Goal: Information Seeking & Learning: Find specific fact

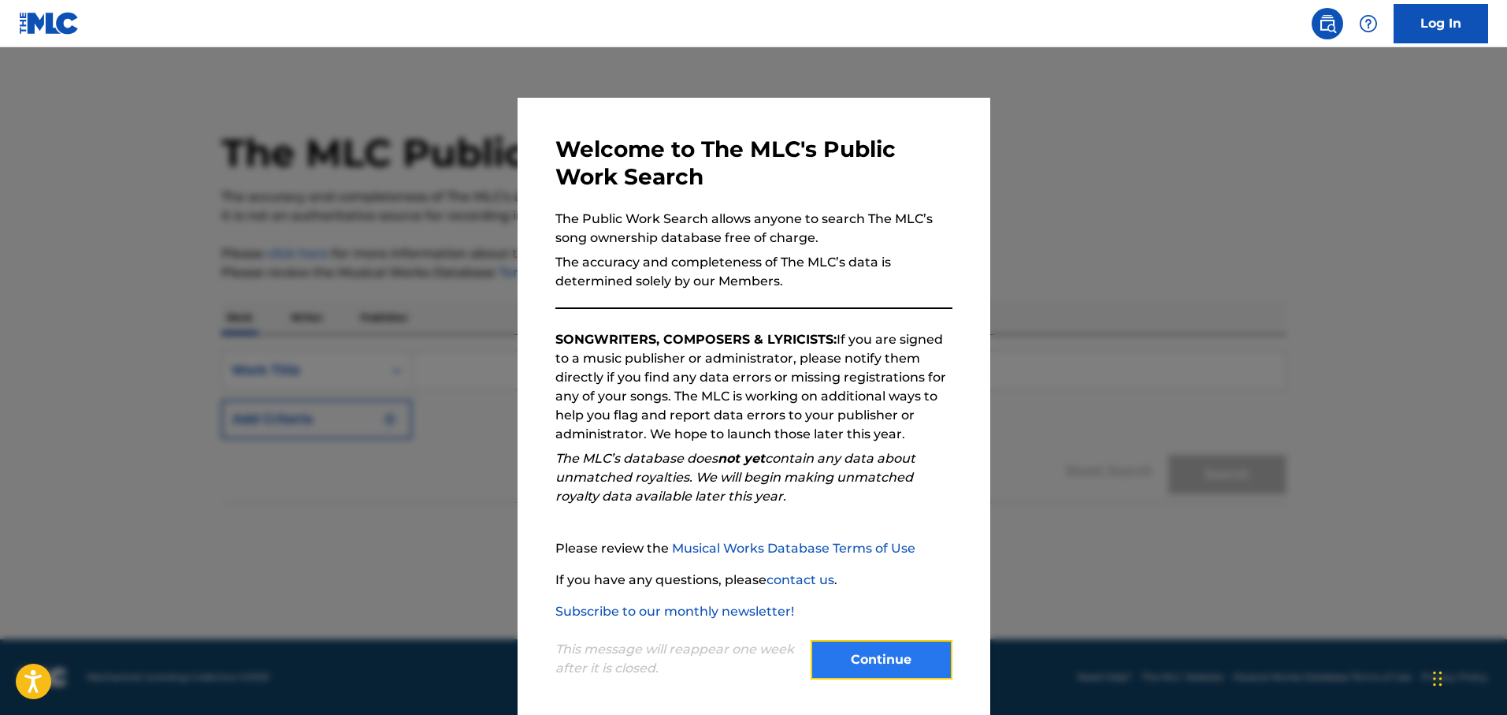
click at [878, 663] on button "Continue" at bounding box center [882, 659] width 142 height 39
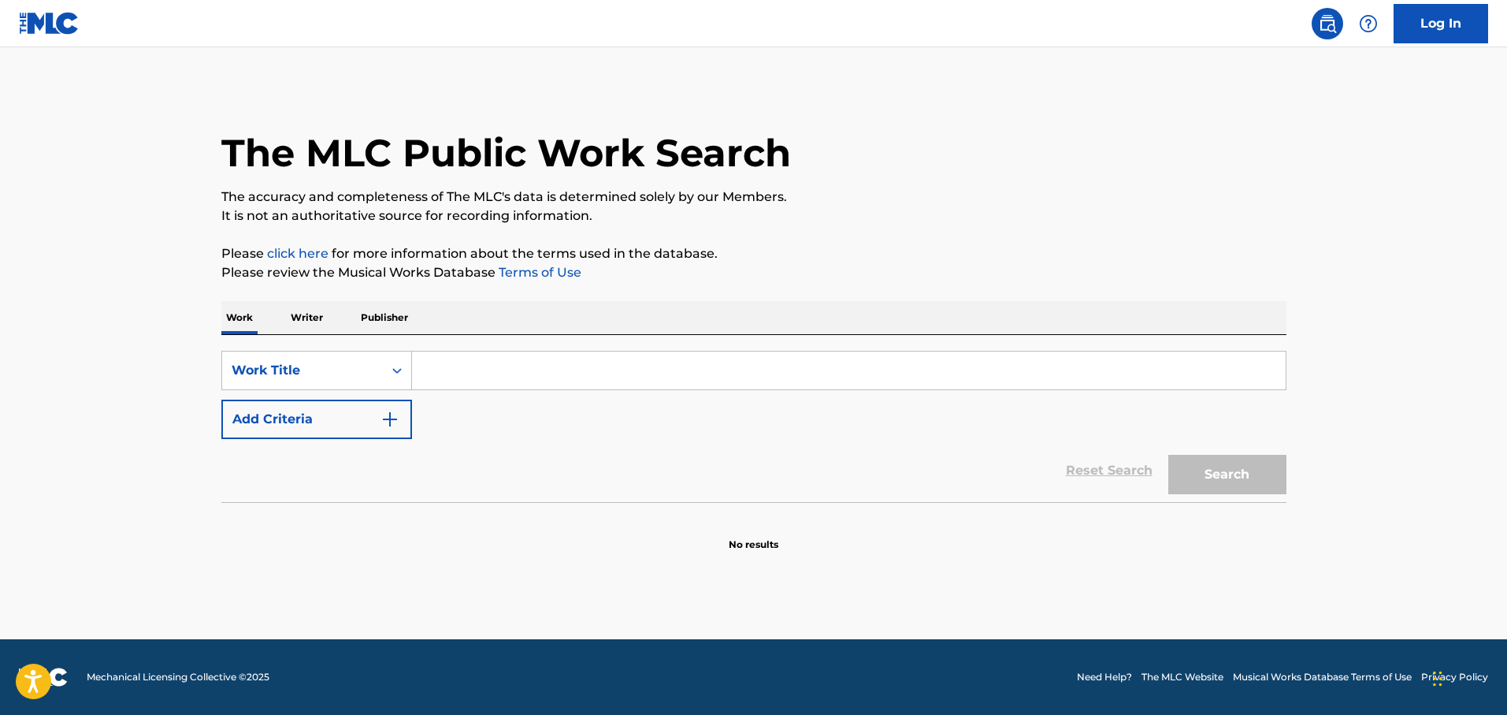
click at [315, 331] on p "Writer" at bounding box center [307, 317] width 42 height 33
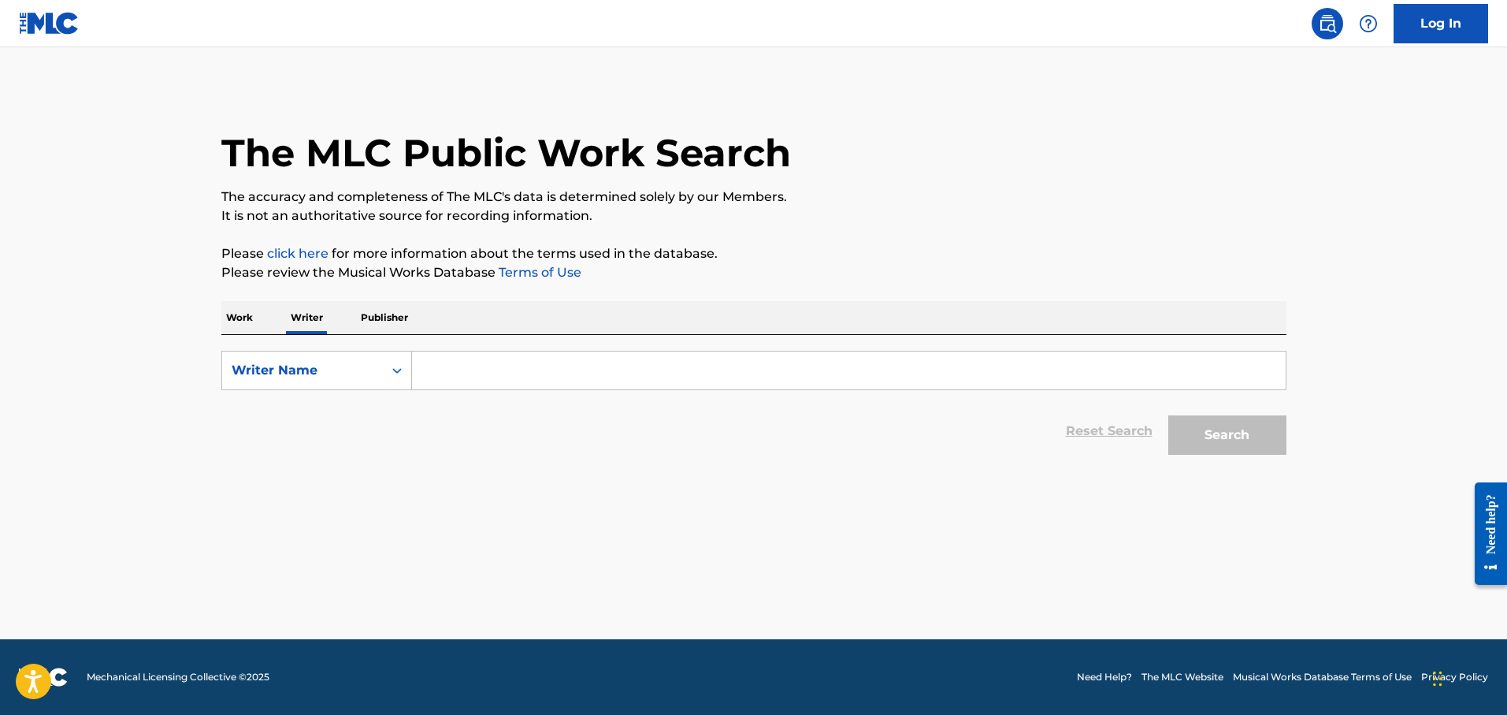
click at [446, 371] on input "Search Form" at bounding box center [849, 370] width 874 height 38
type input "gurgen yildiray"
click at [1168, 415] on button "Search" at bounding box center [1227, 434] width 118 height 39
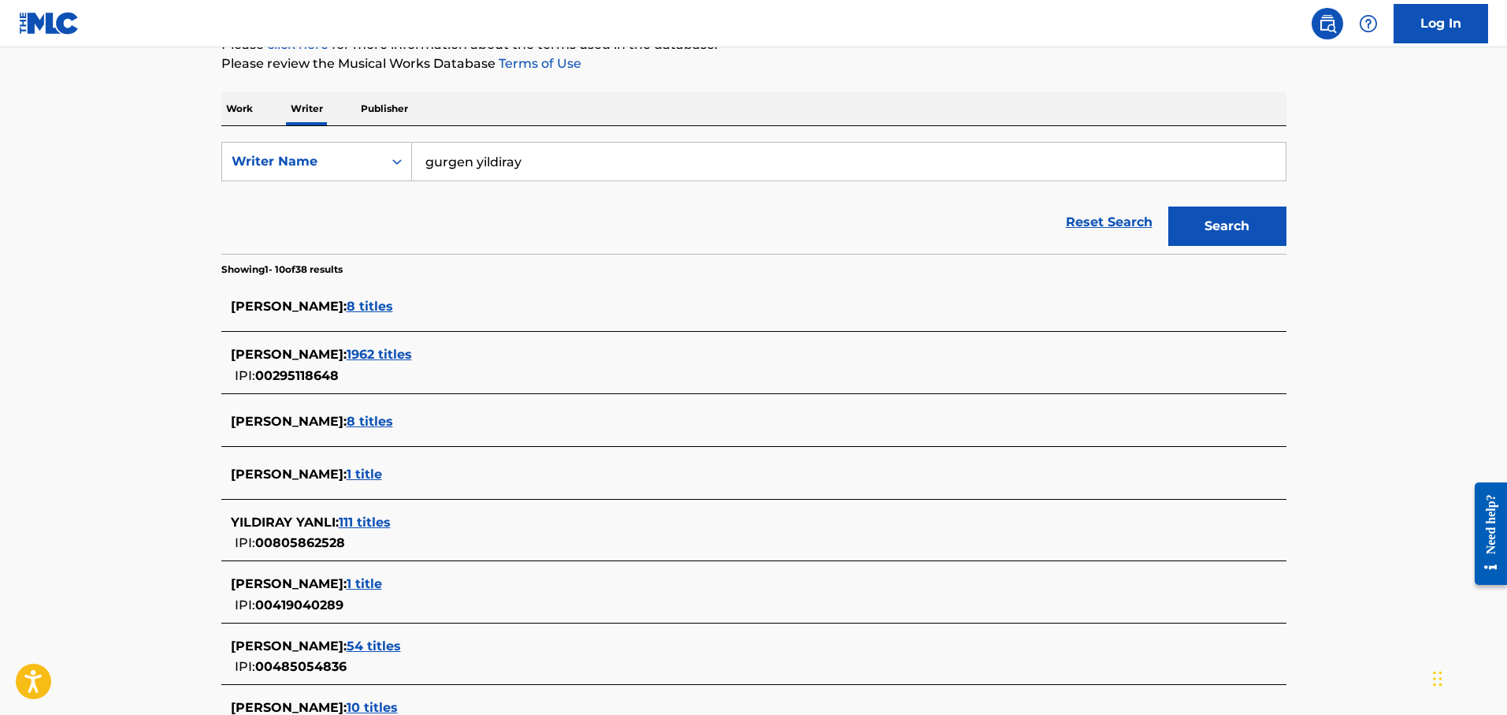
scroll to position [258, 0]
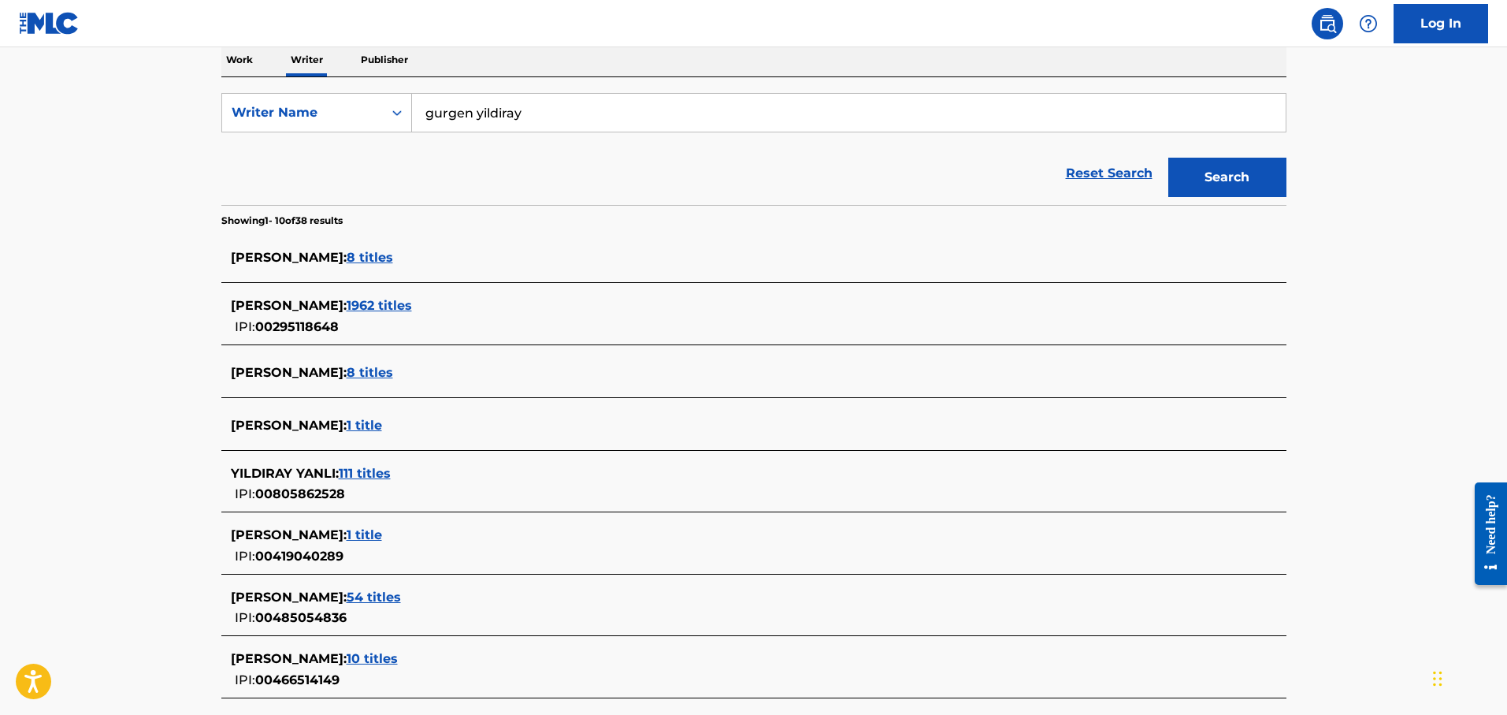
click at [304, 326] on span "00295118648" at bounding box center [297, 326] width 84 height 15
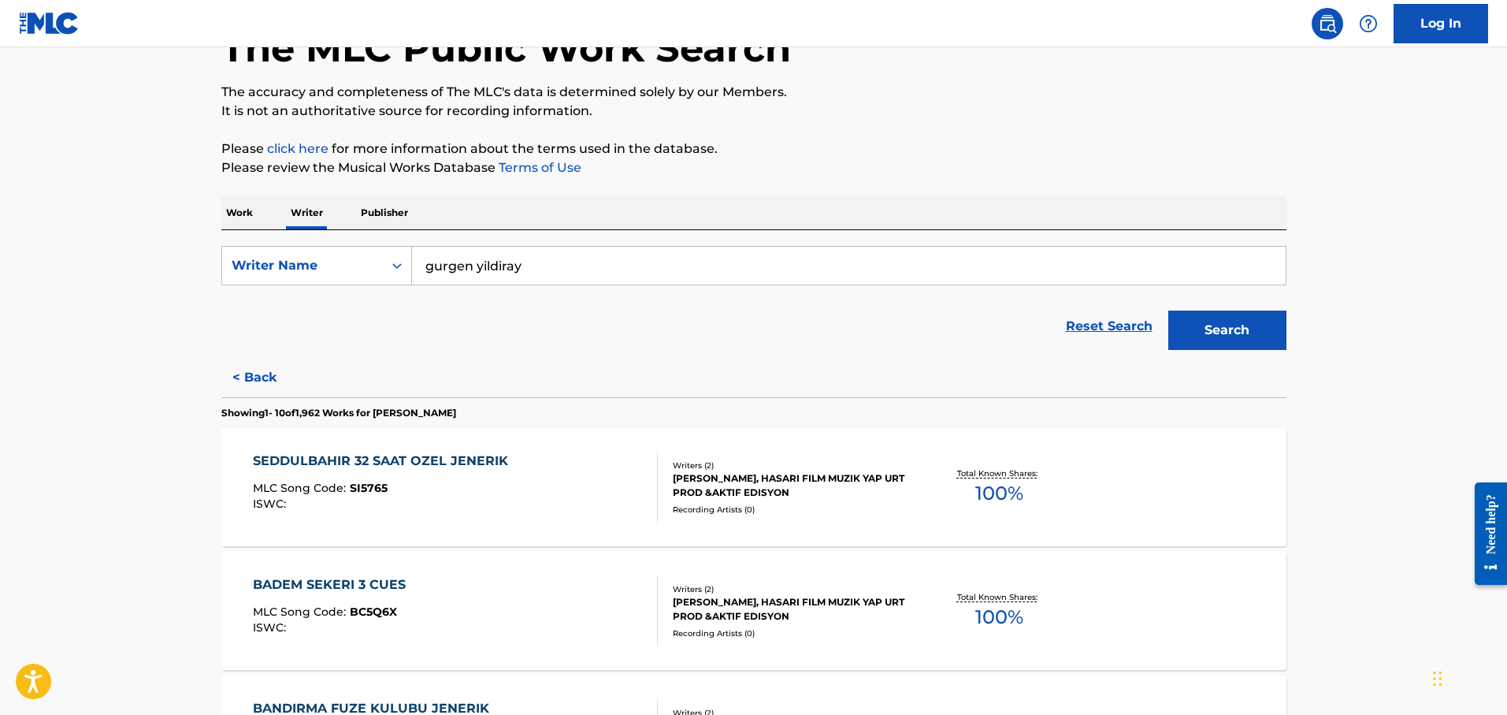
scroll to position [440, 0]
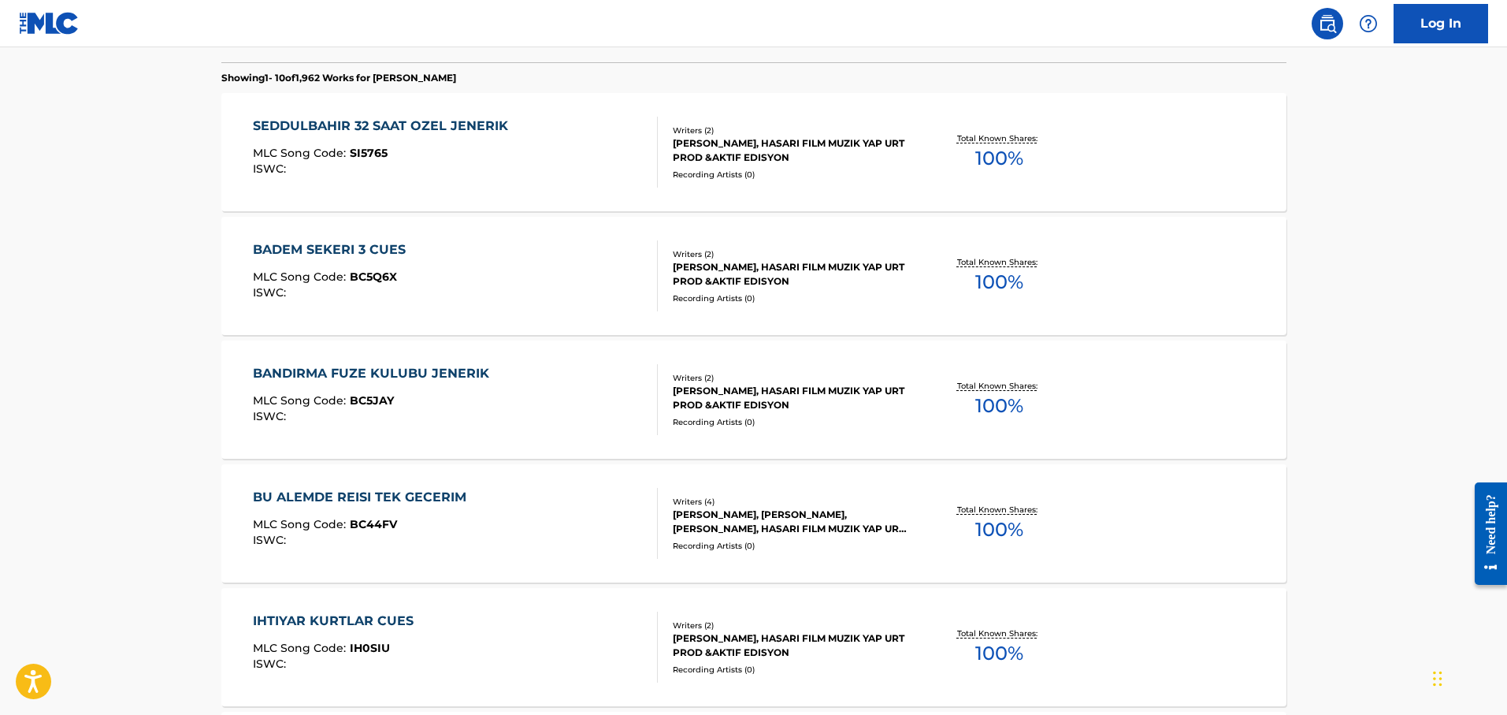
click at [548, 154] on div "SEDDULBAHIR 32 SAAT OZEL JENERIK MLC Song Code : SI5765 ISWC :" at bounding box center [455, 152] width 405 height 71
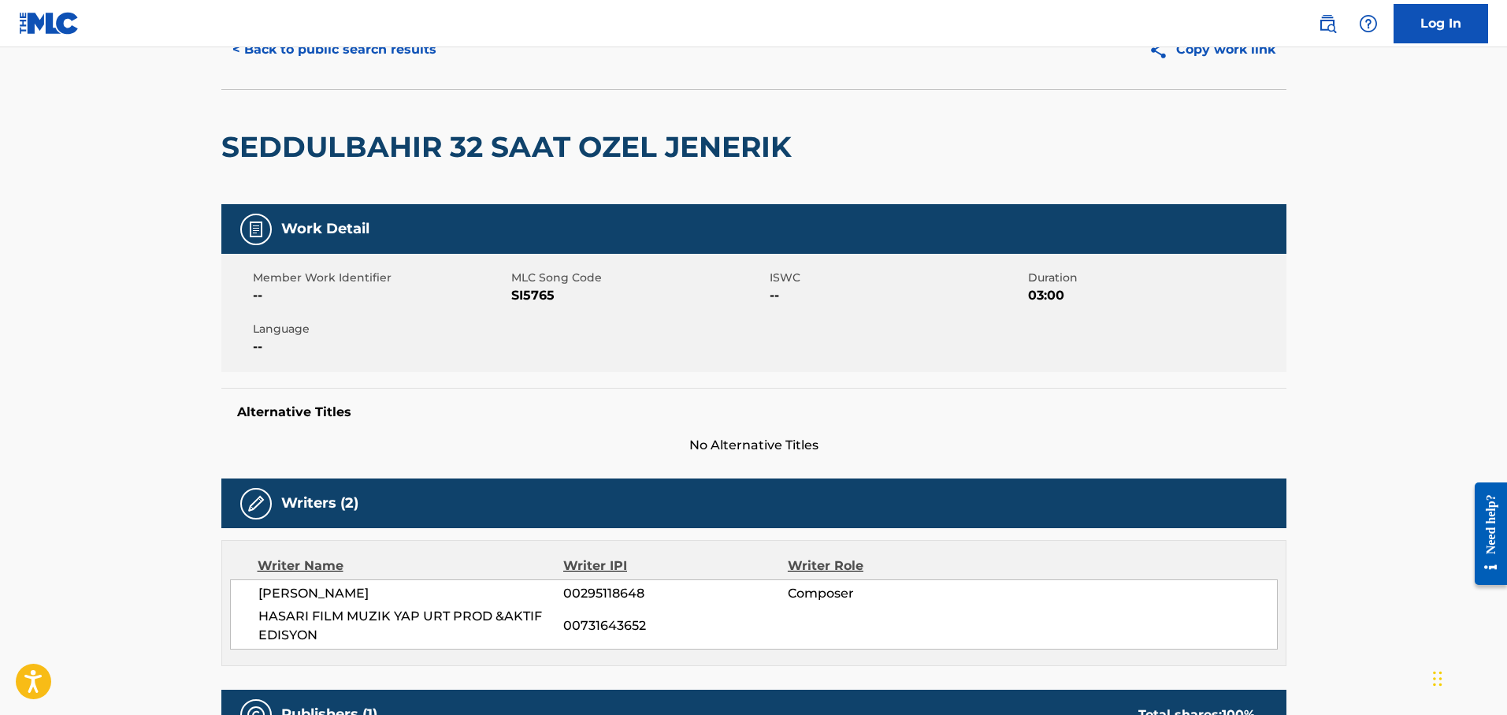
scroll to position [144, 0]
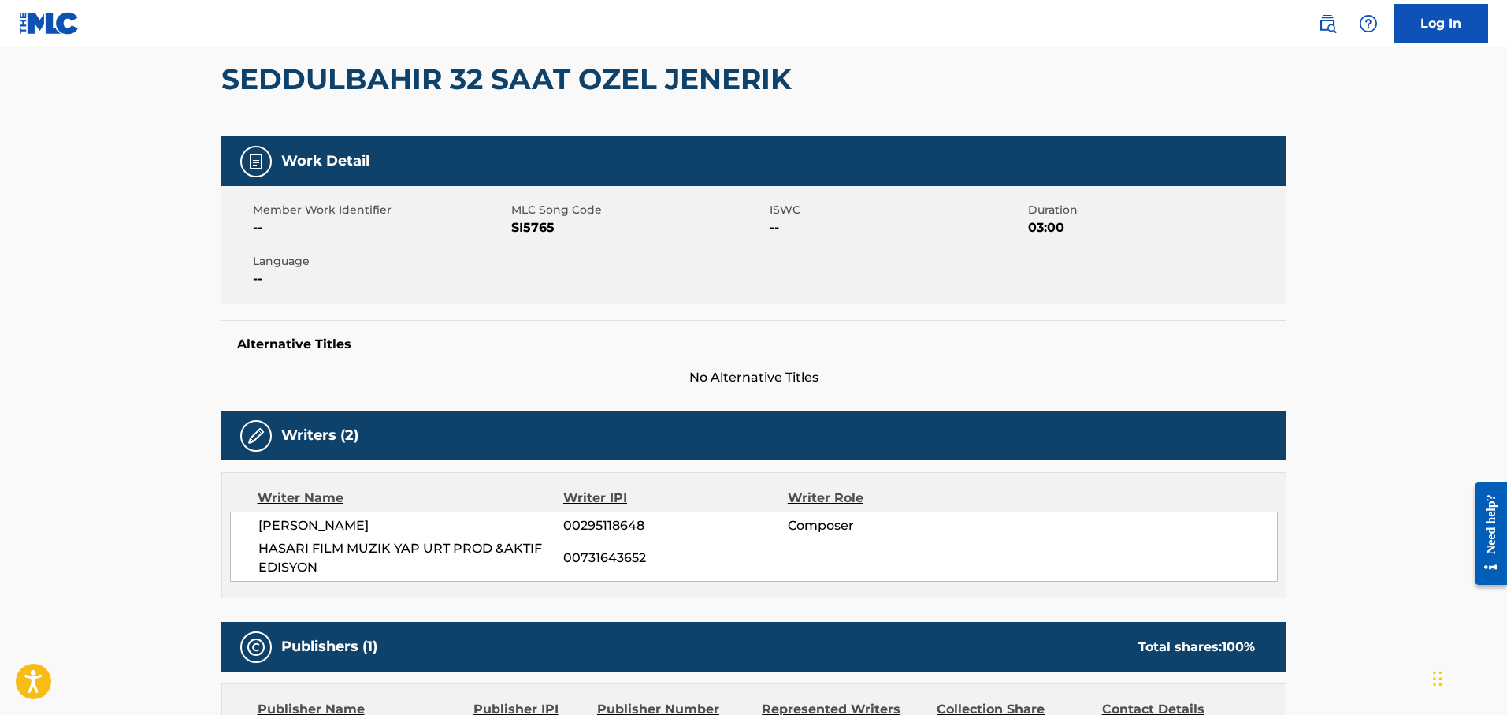
click at [603, 521] on span "00295118648" at bounding box center [675, 525] width 224 height 19
copy span "00295118648"
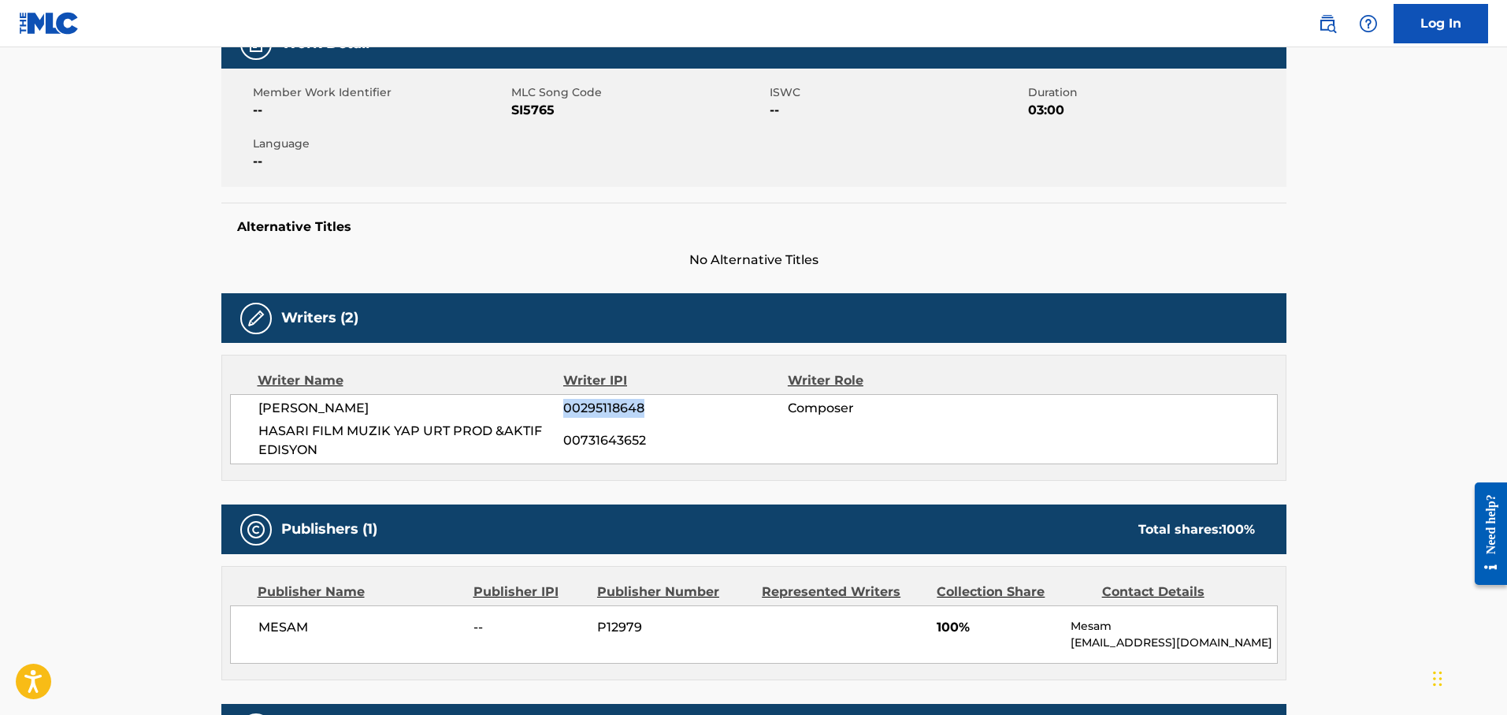
scroll to position [0, 0]
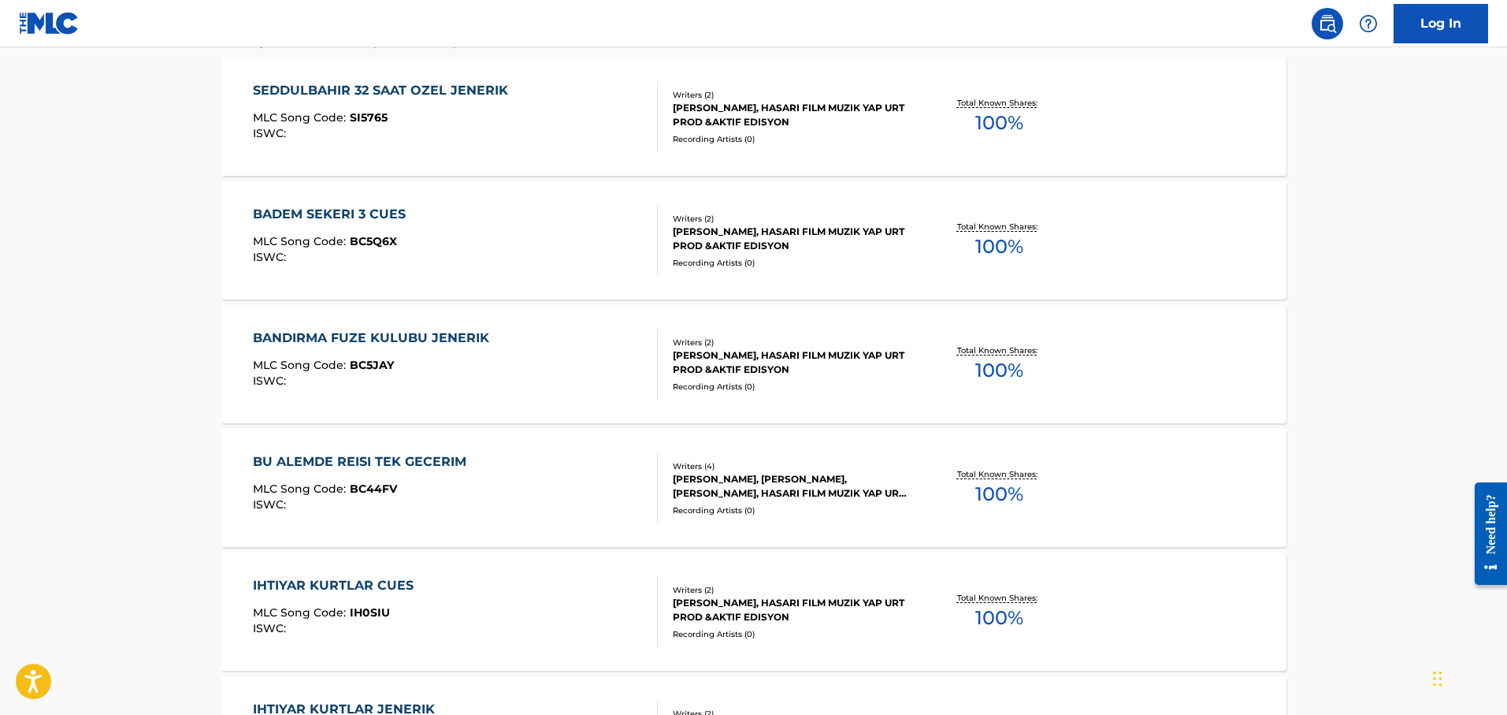
scroll to position [821, 0]
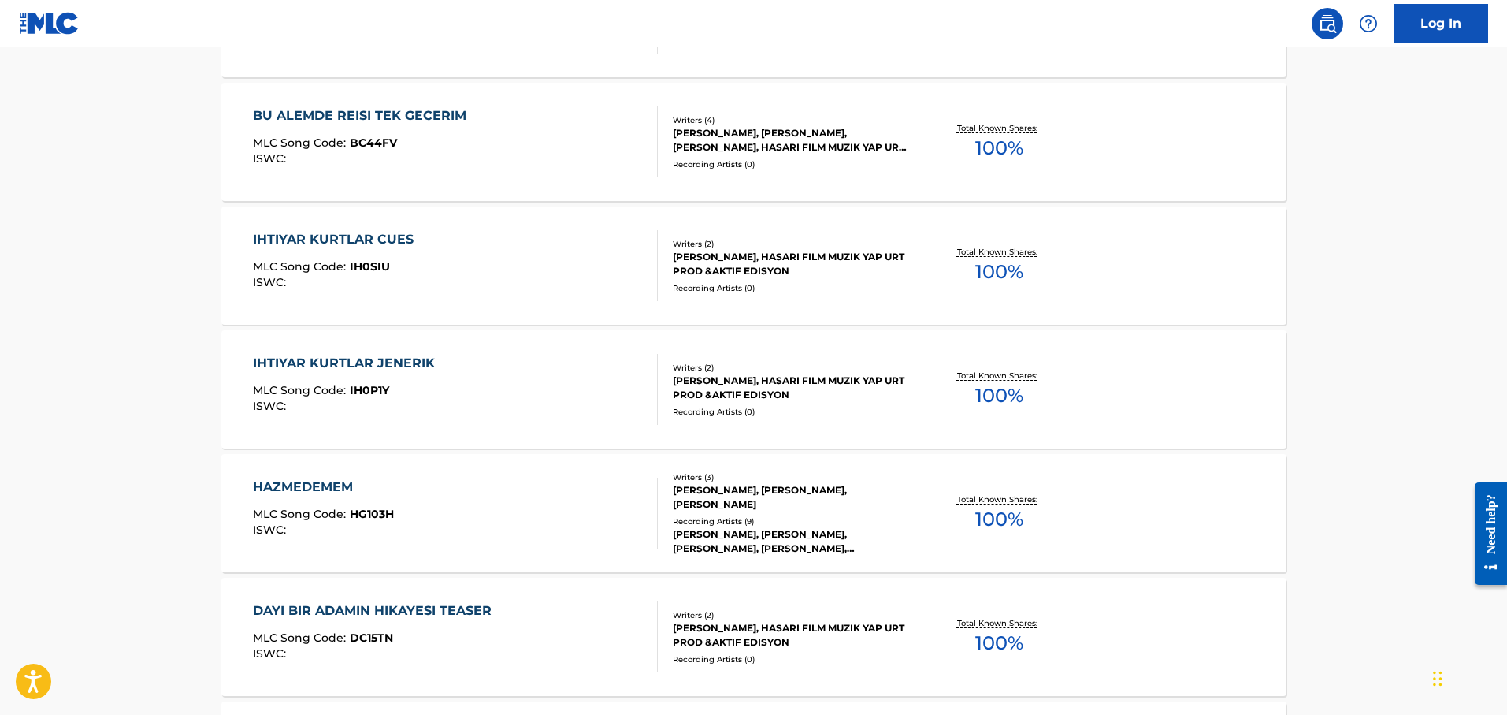
click at [536, 503] on div "HAZMEDEMEM MLC Song Code : HG103H ISWC :" at bounding box center [455, 512] width 405 height 71
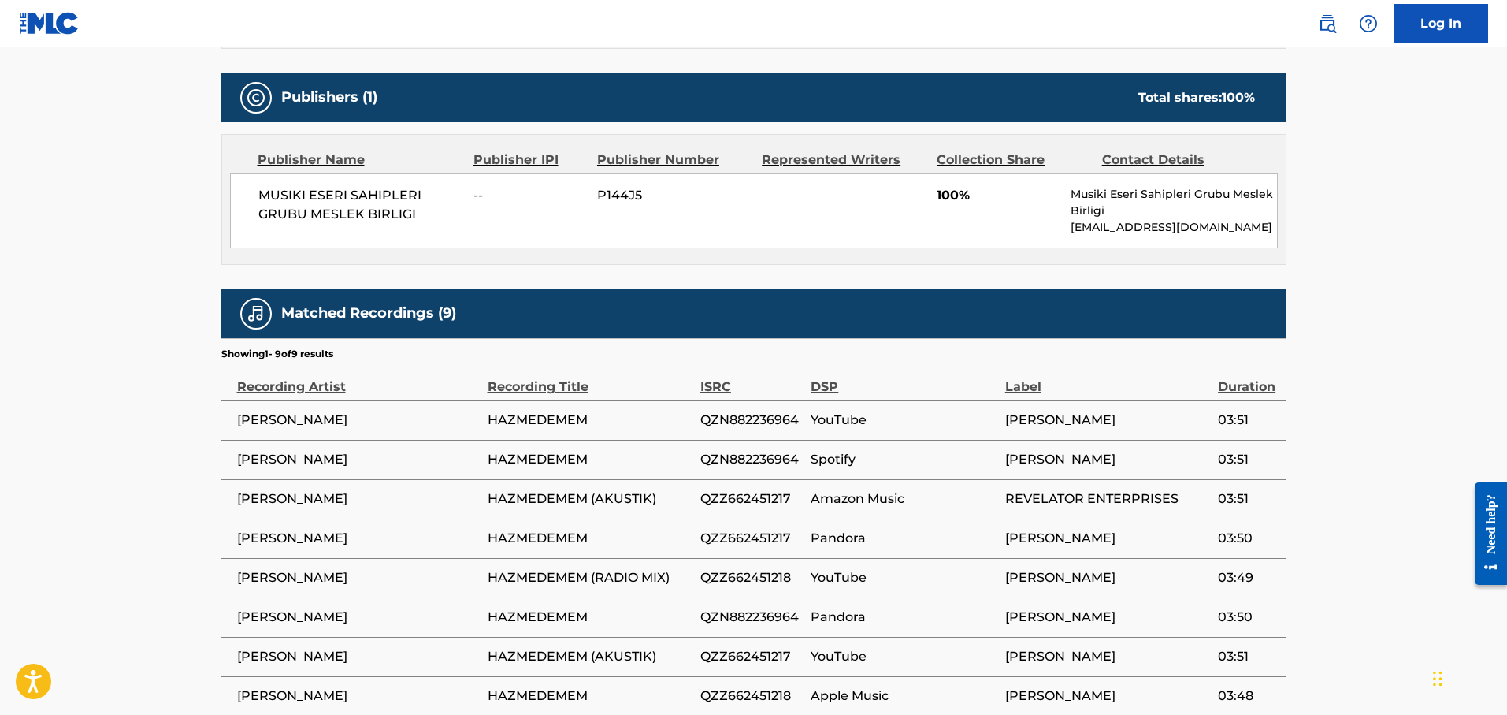
scroll to position [925, 0]
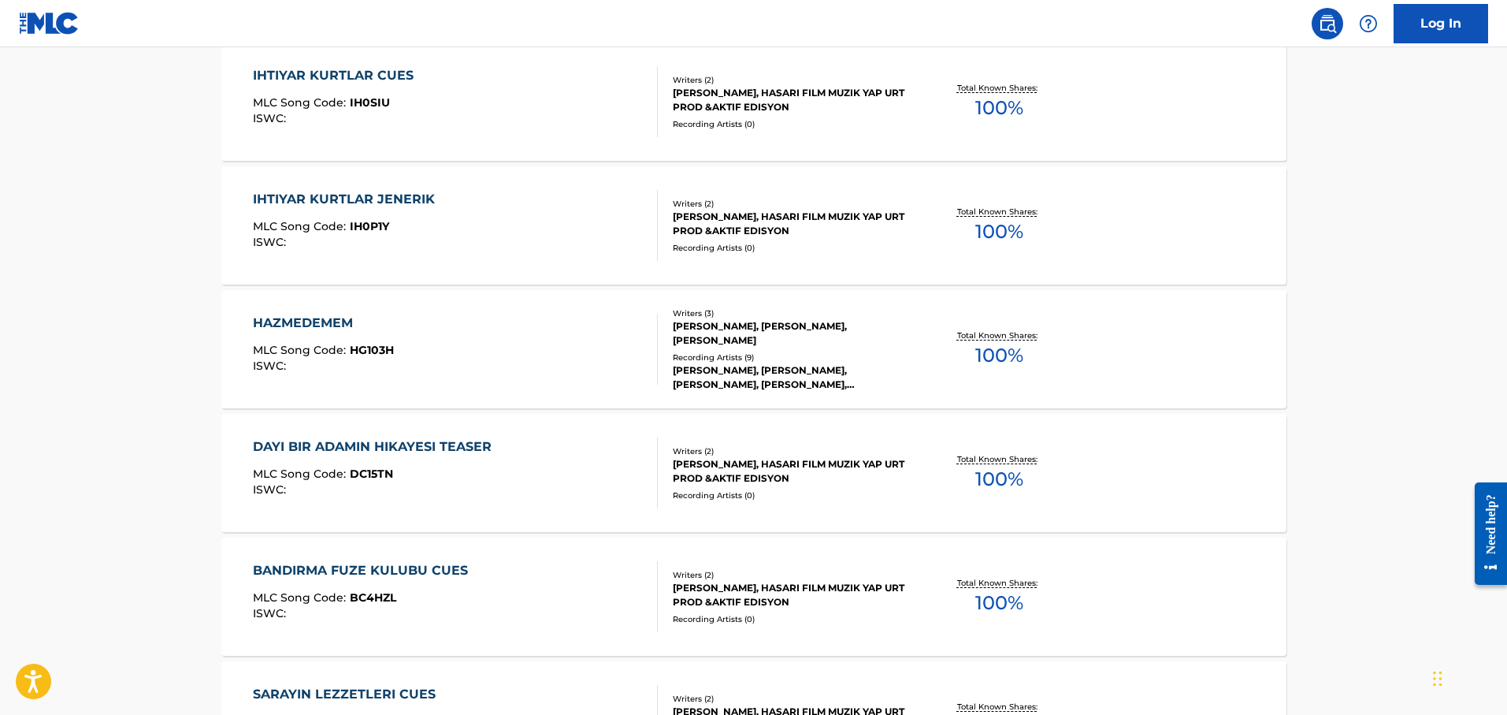
scroll to position [1117, 0]
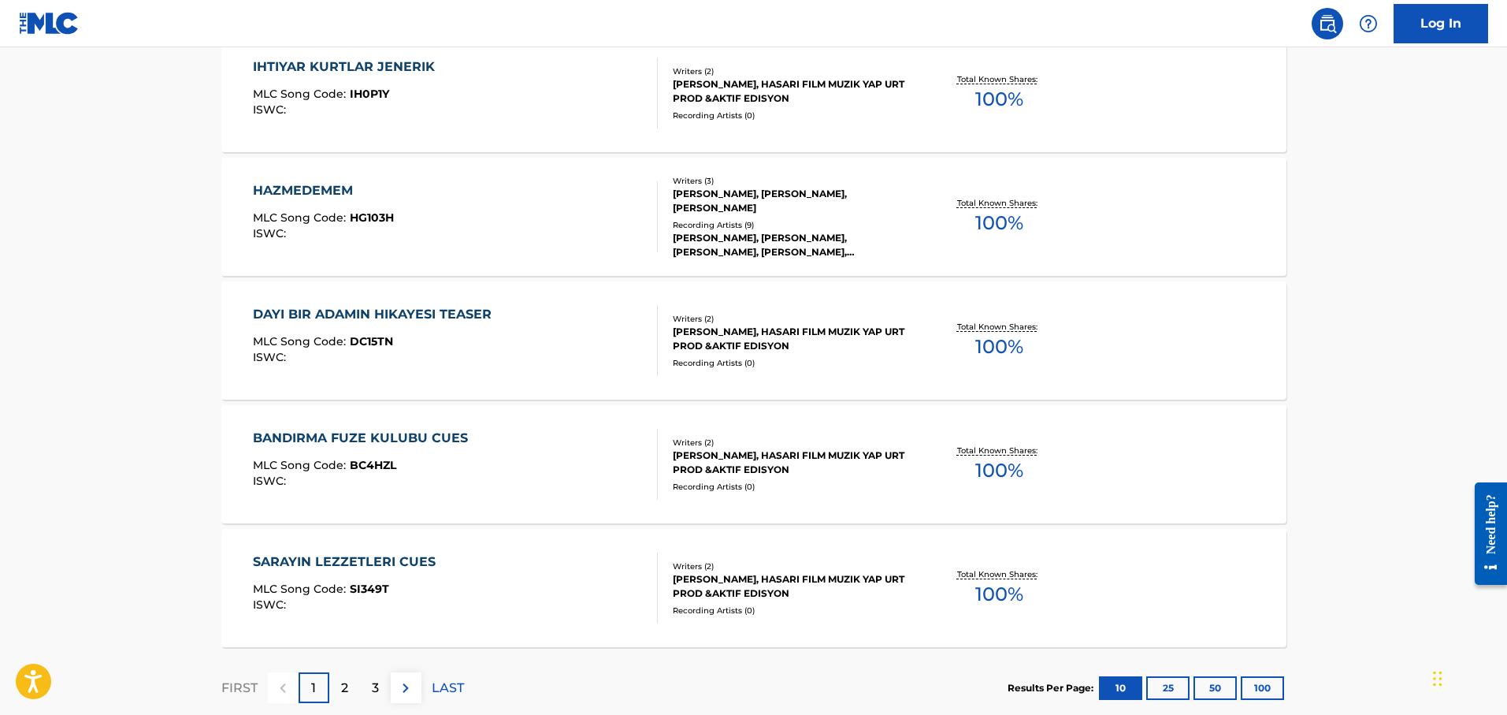
click at [550, 466] on div "BANDIRMA FUZE KULUBU CUES MLC Song Code : BC4HZL ISWC :" at bounding box center [455, 464] width 405 height 71
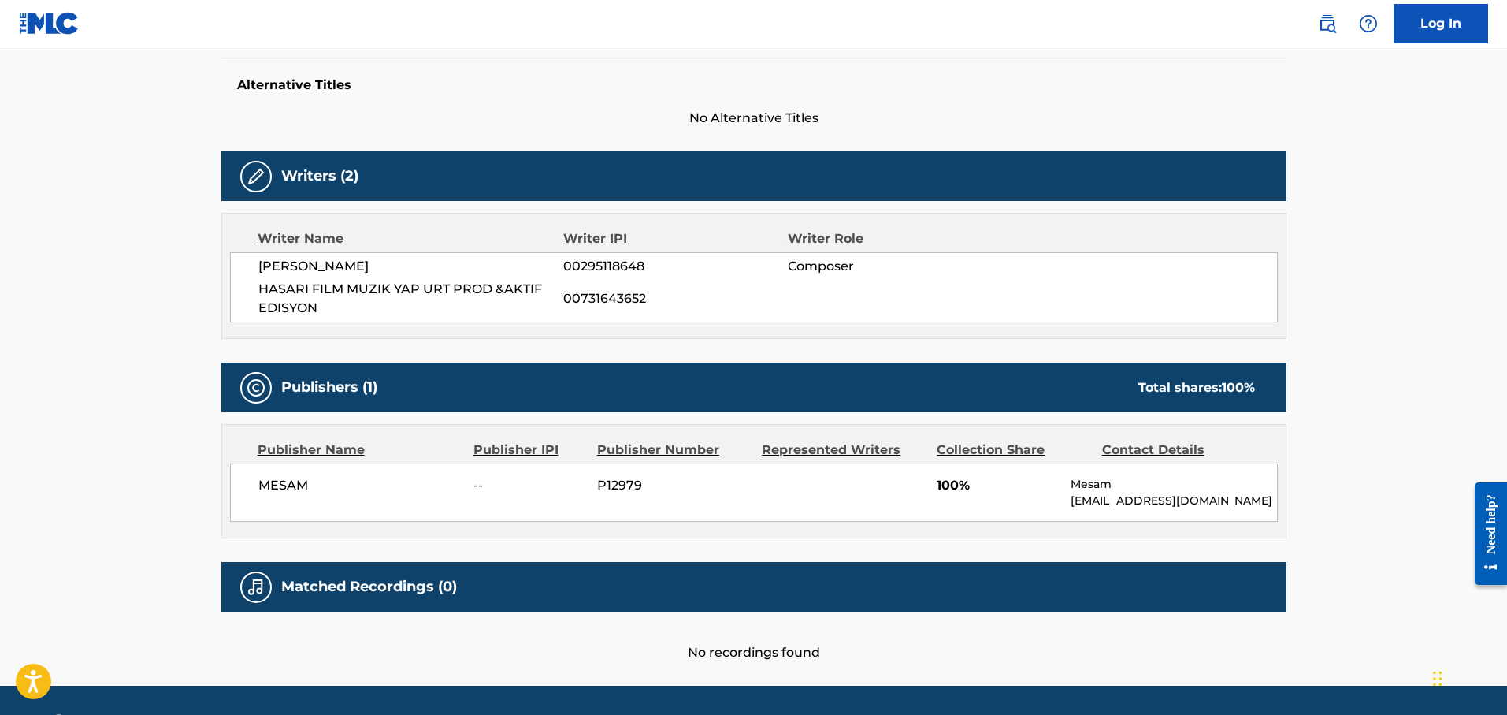
scroll to position [448, 0]
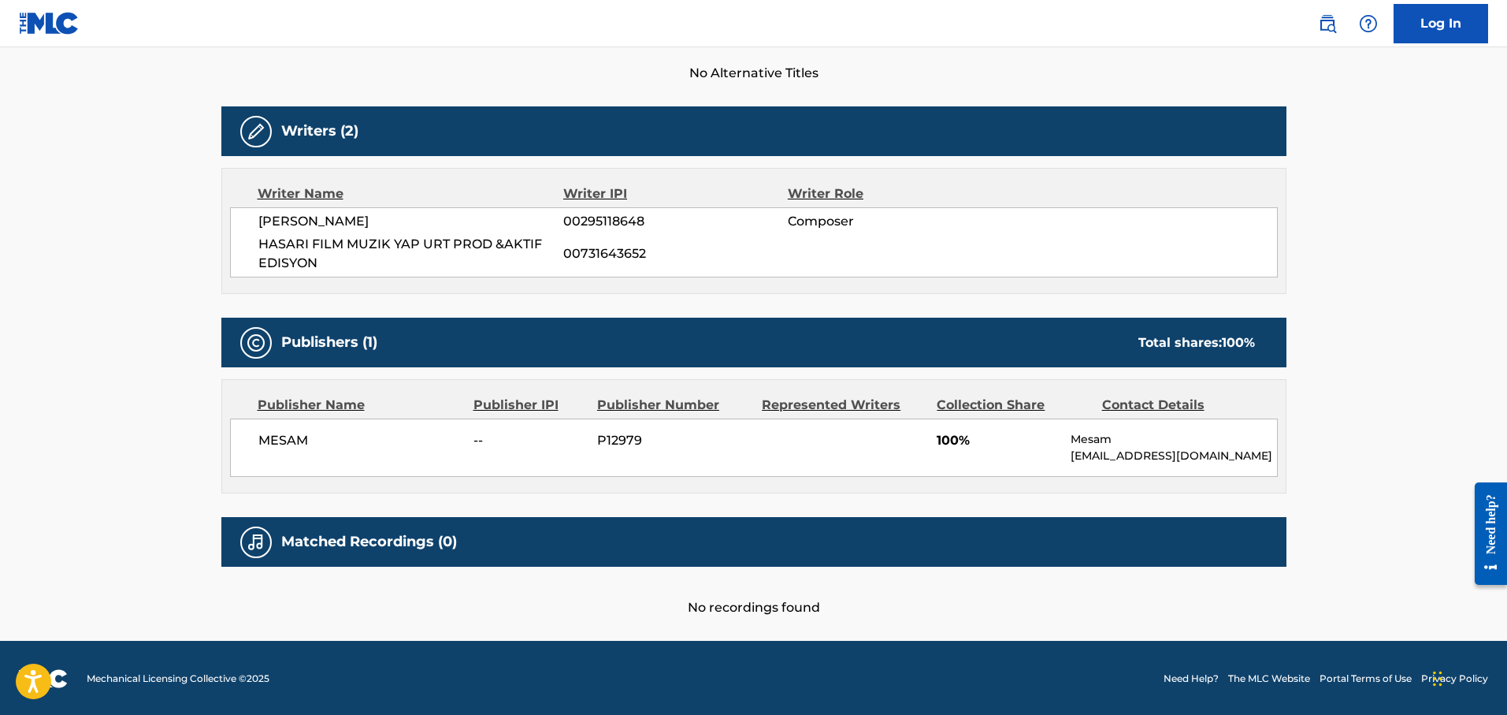
click at [845, 227] on span "Composer" at bounding box center [890, 221] width 204 height 19
copy span "Composer"
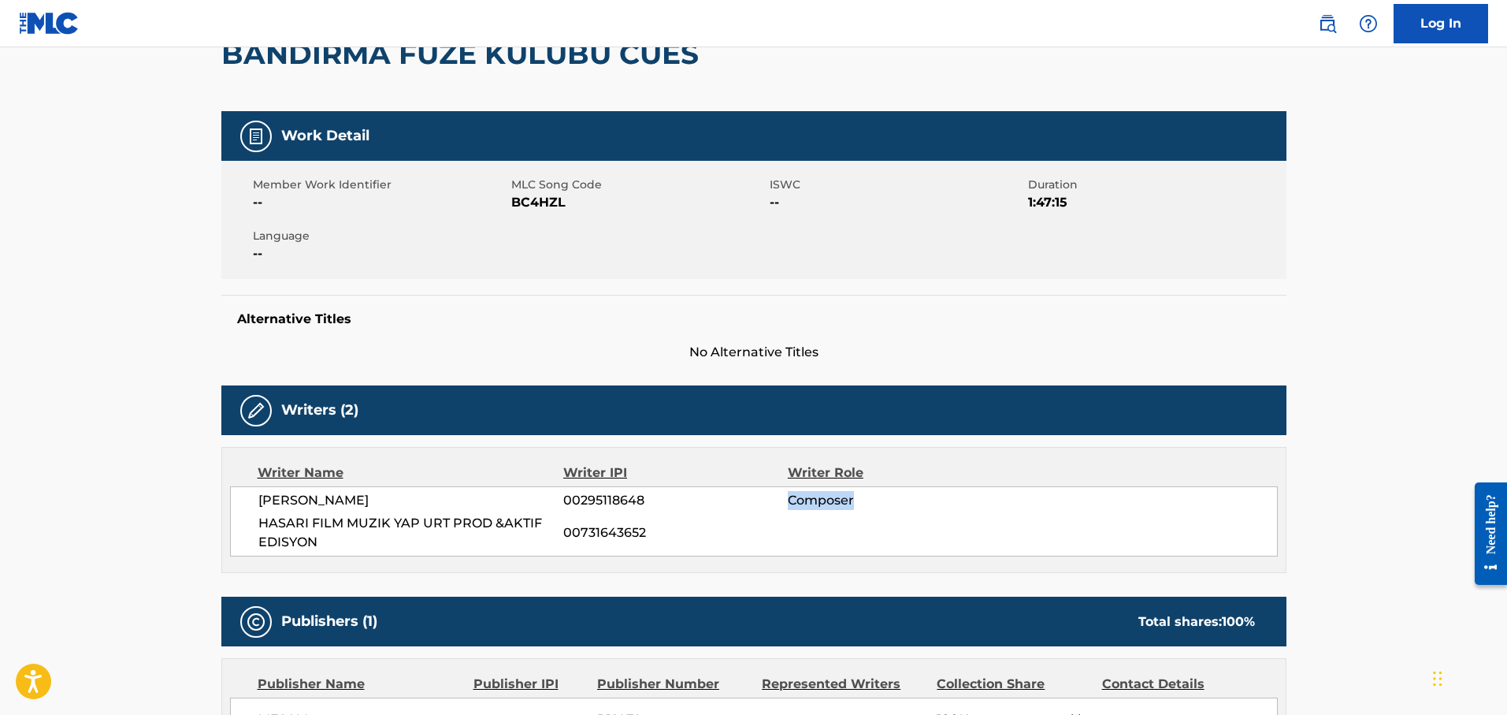
scroll to position [95, 0]
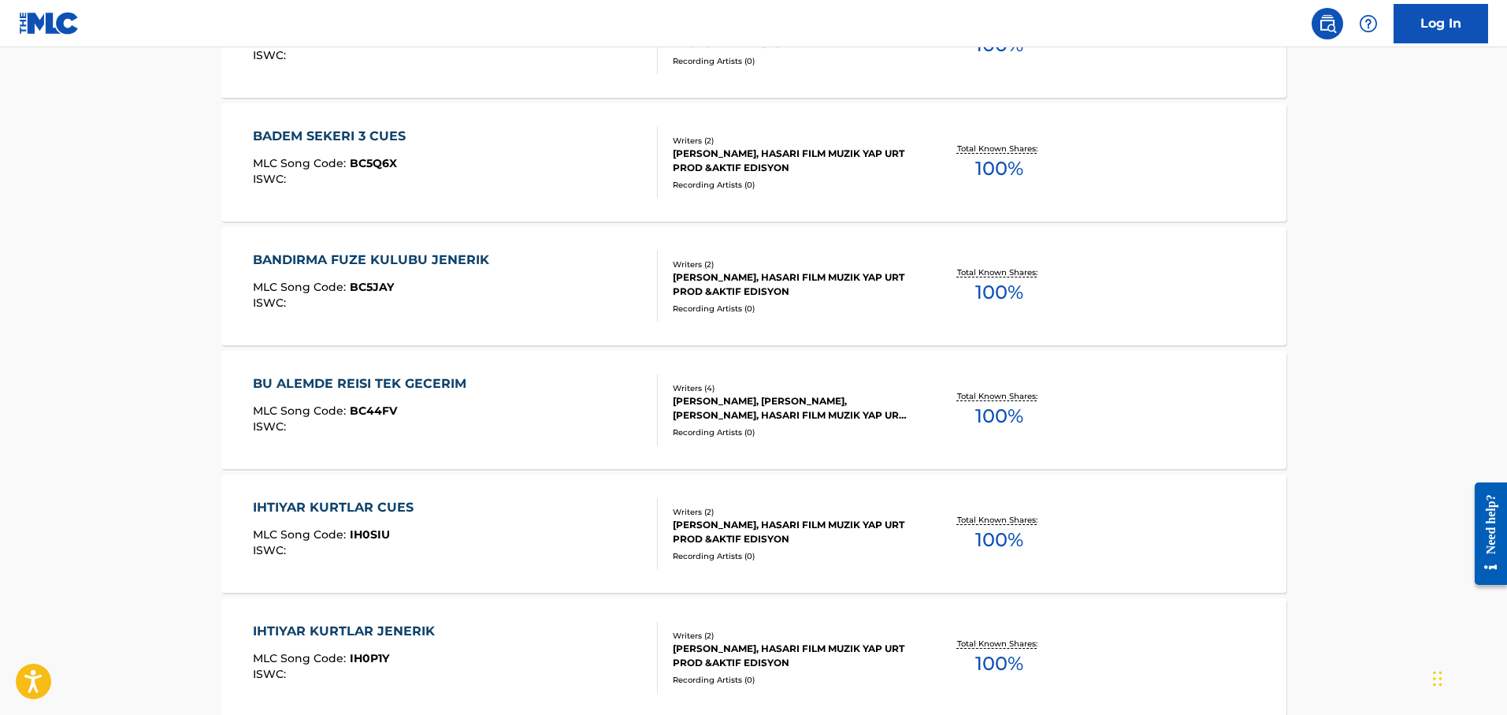
scroll to position [1214, 0]
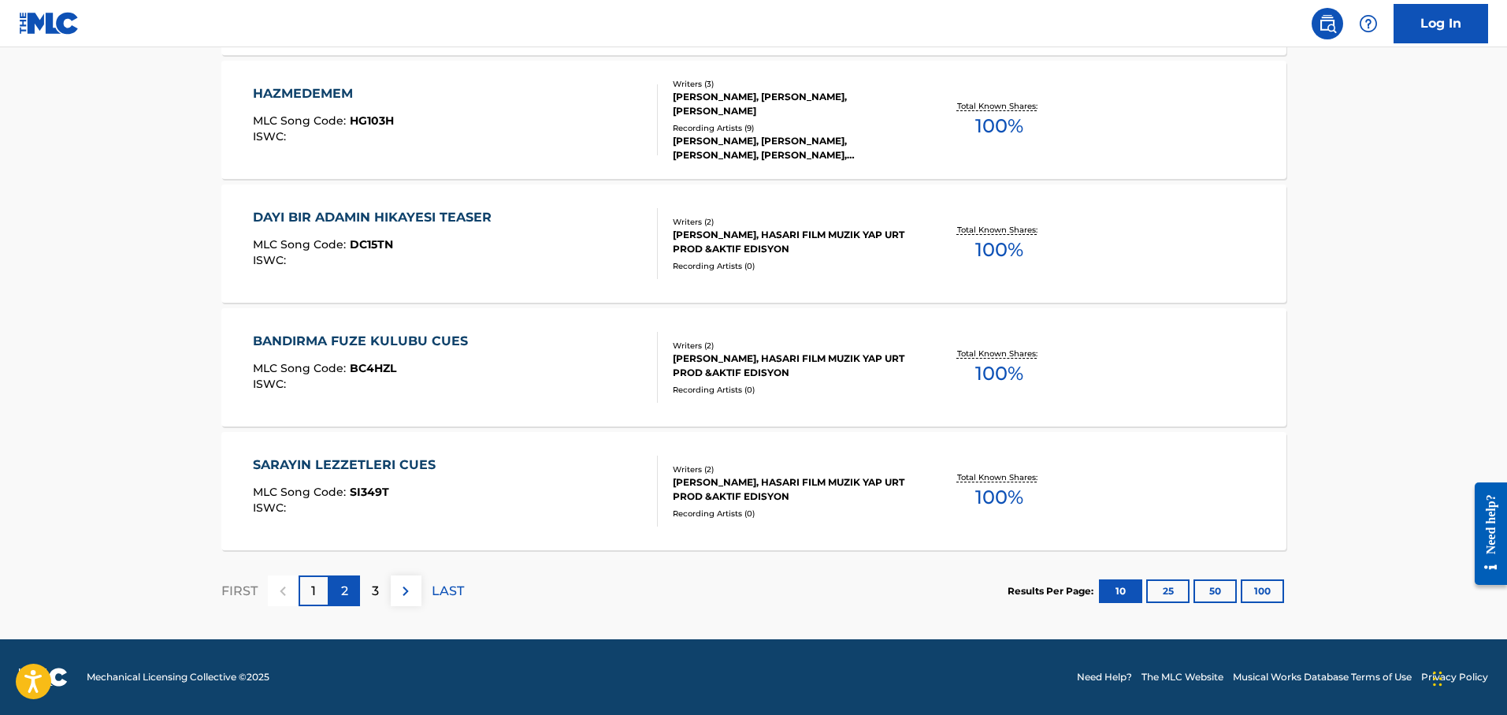
click at [340, 592] on div "2" at bounding box center [344, 590] width 31 height 31
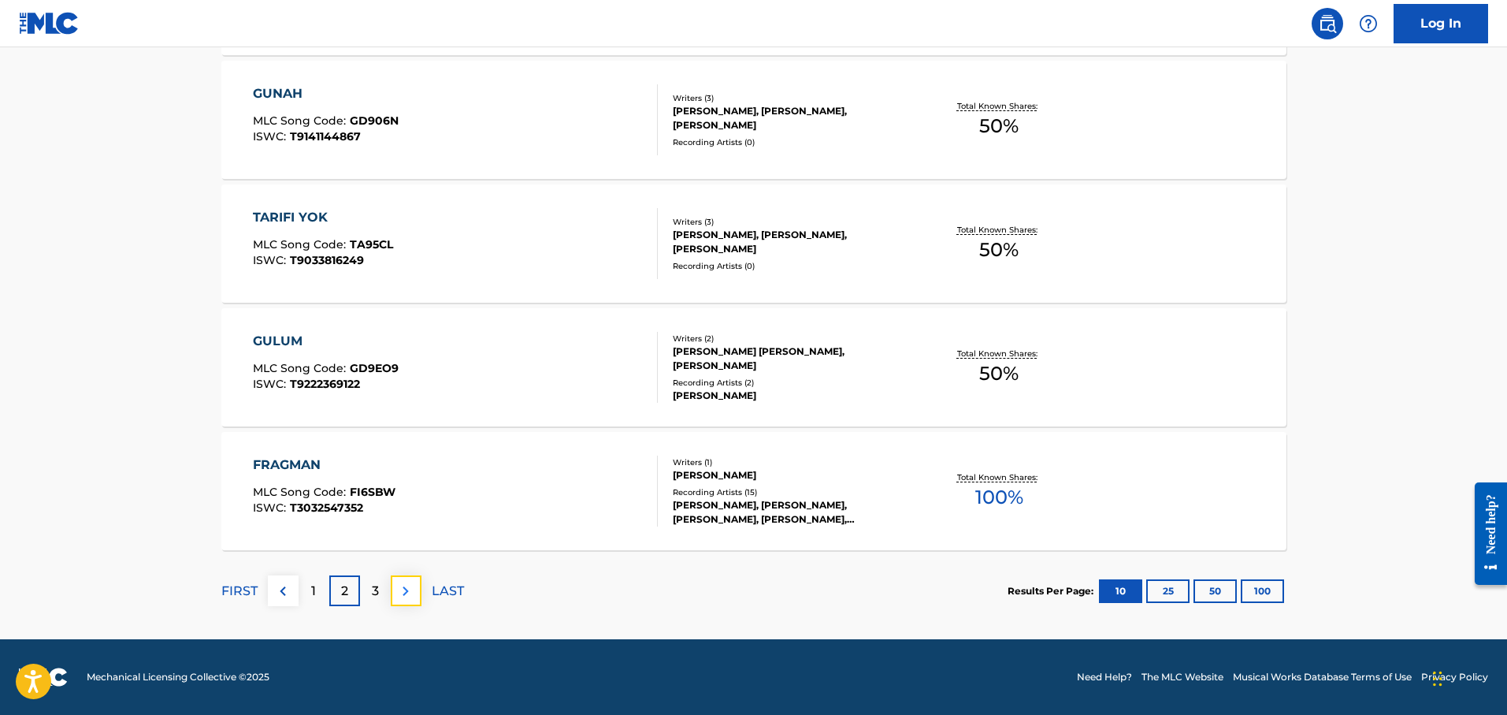
click at [412, 596] on img at bounding box center [405, 590] width 19 height 19
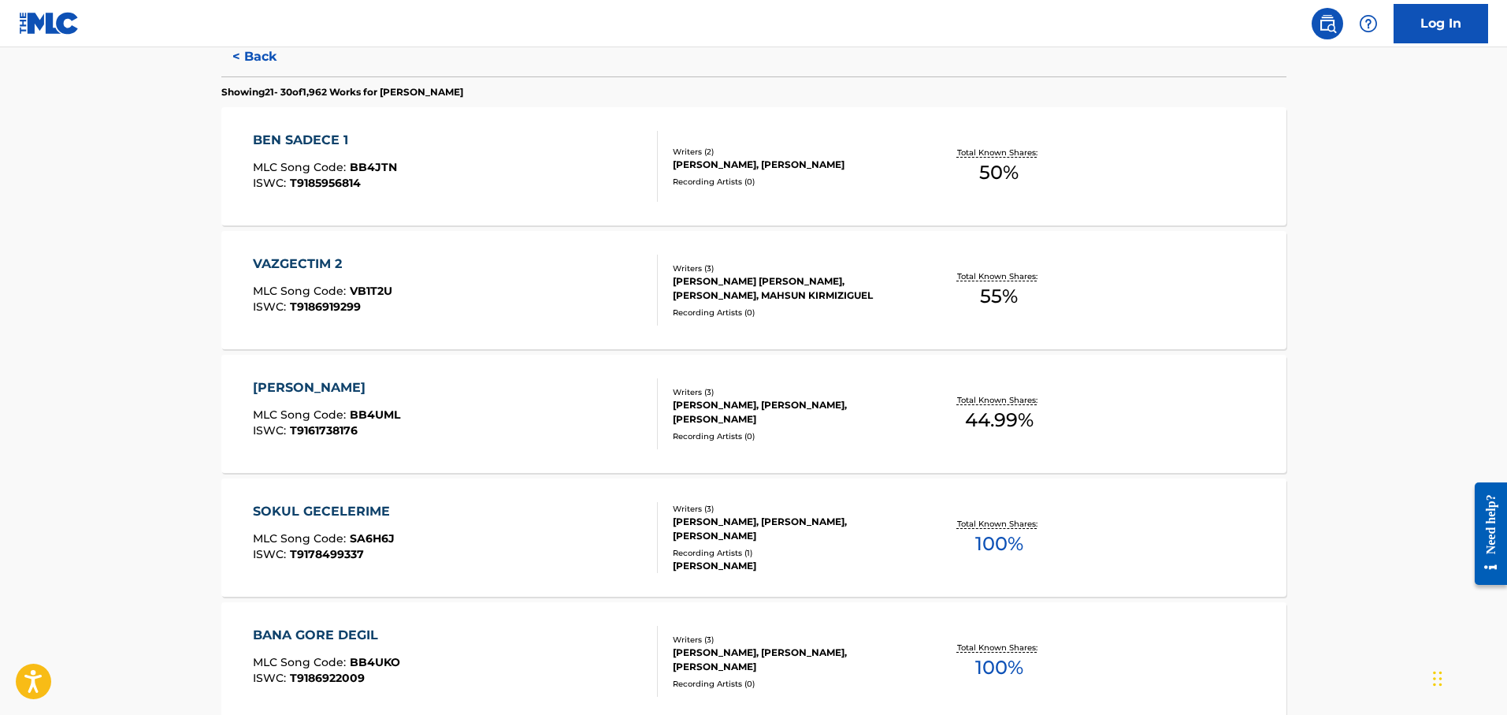
scroll to position [155, 0]
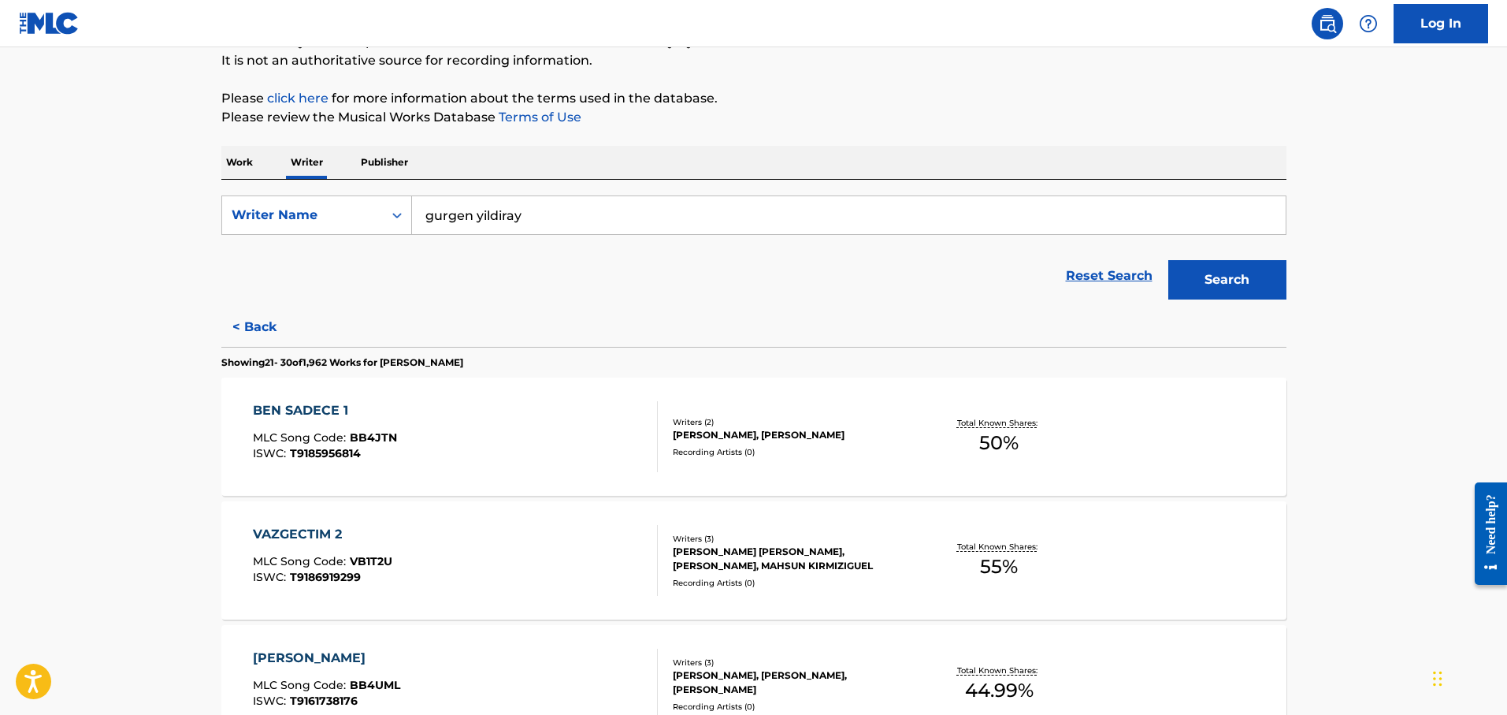
click at [243, 165] on p "Work" at bounding box center [239, 162] width 36 height 33
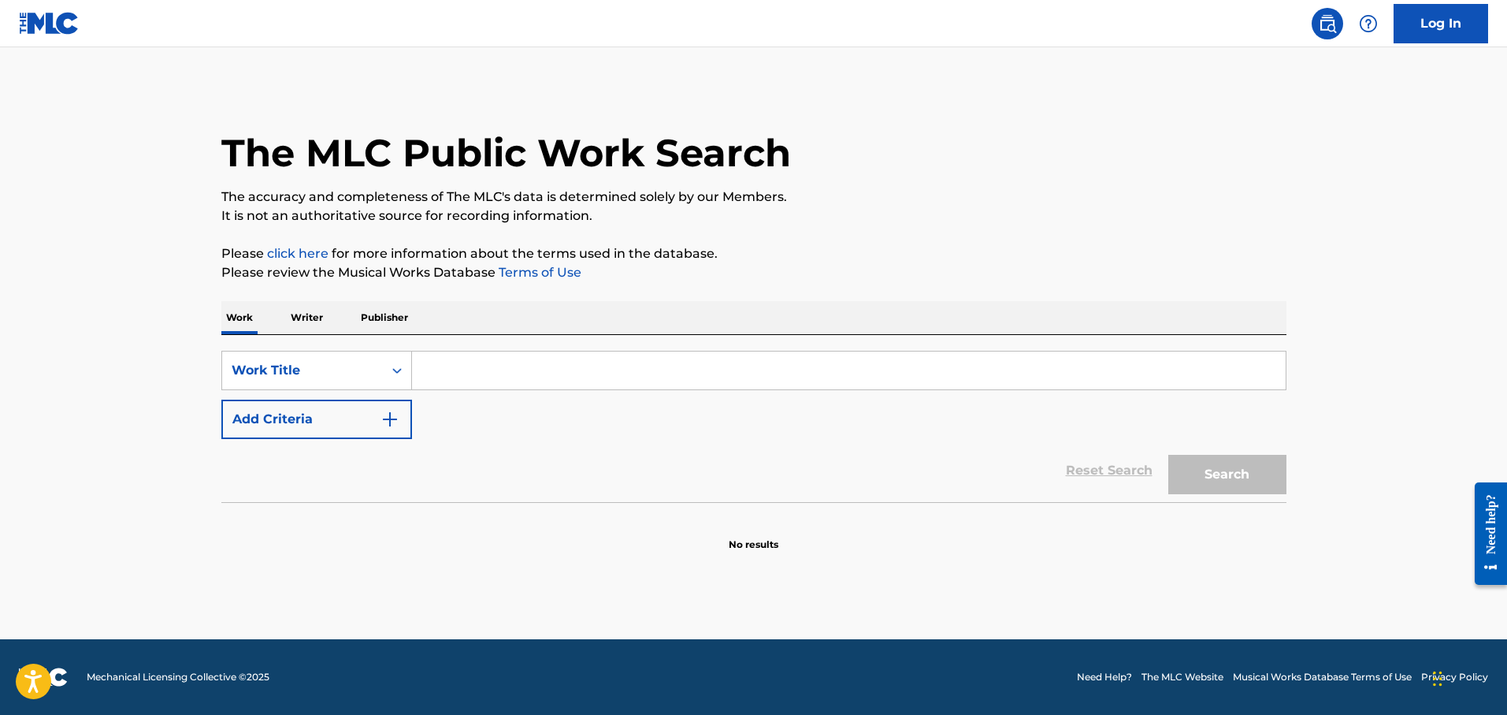
click at [462, 379] on input "Search Form" at bounding box center [849, 370] width 874 height 38
click at [1168, 455] on button "Search" at bounding box center [1227, 474] width 118 height 39
click at [1222, 479] on button "Search" at bounding box center [1227, 474] width 118 height 39
click at [488, 362] on input "payihath" at bounding box center [849, 370] width 874 height 38
click at [507, 371] on input "payihath" at bounding box center [849, 370] width 874 height 38
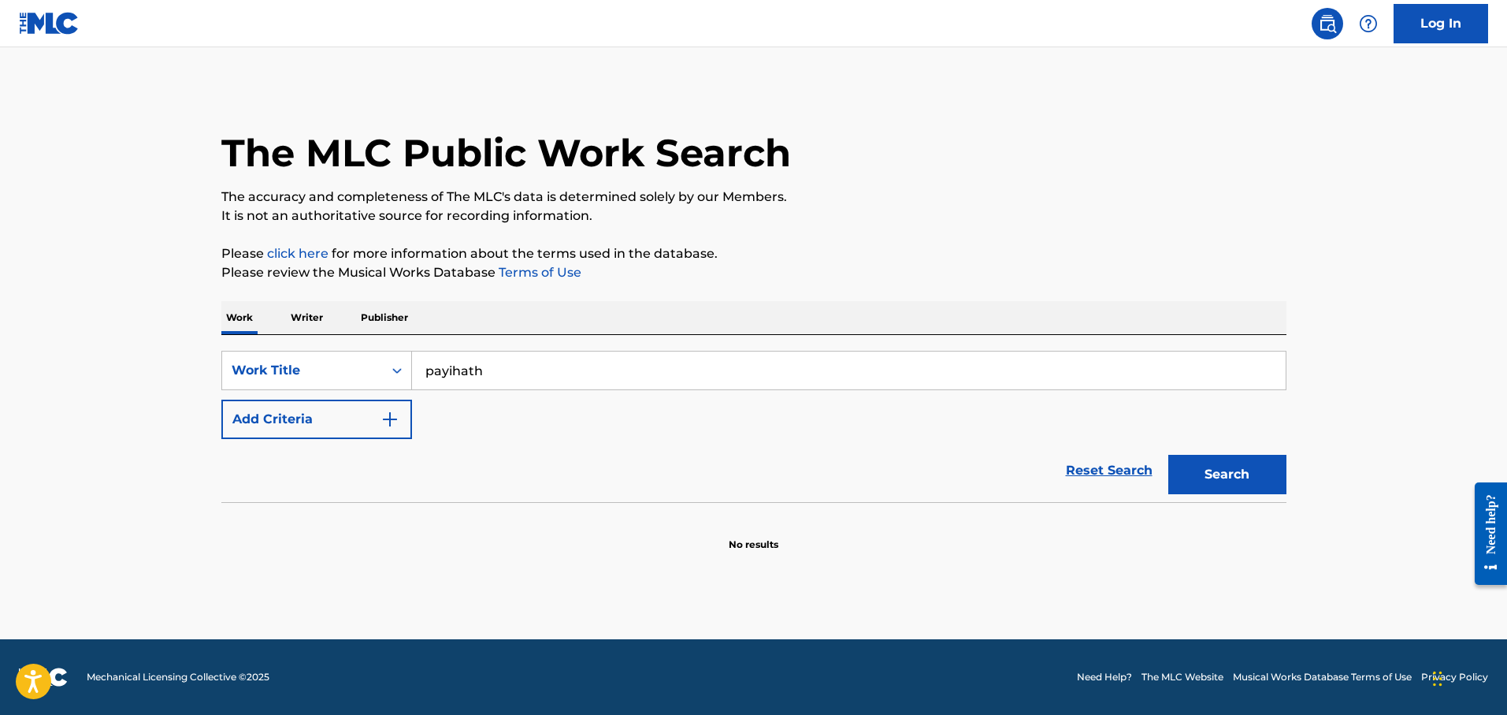
click at [507, 371] on input "payihath" at bounding box center [849, 370] width 874 height 38
type input "Payitaht"
click at [1168, 455] on button "Search" at bounding box center [1227, 474] width 118 height 39
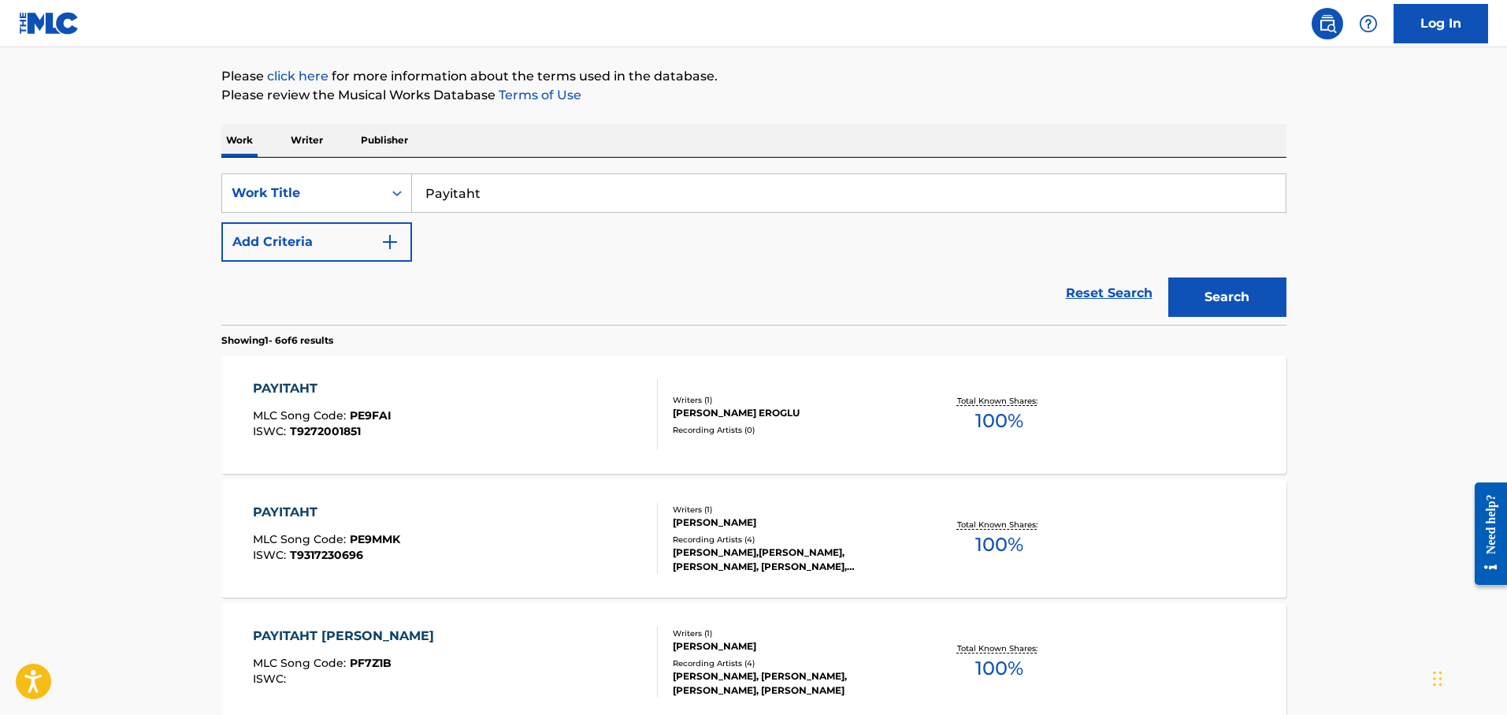
scroll to position [352, 0]
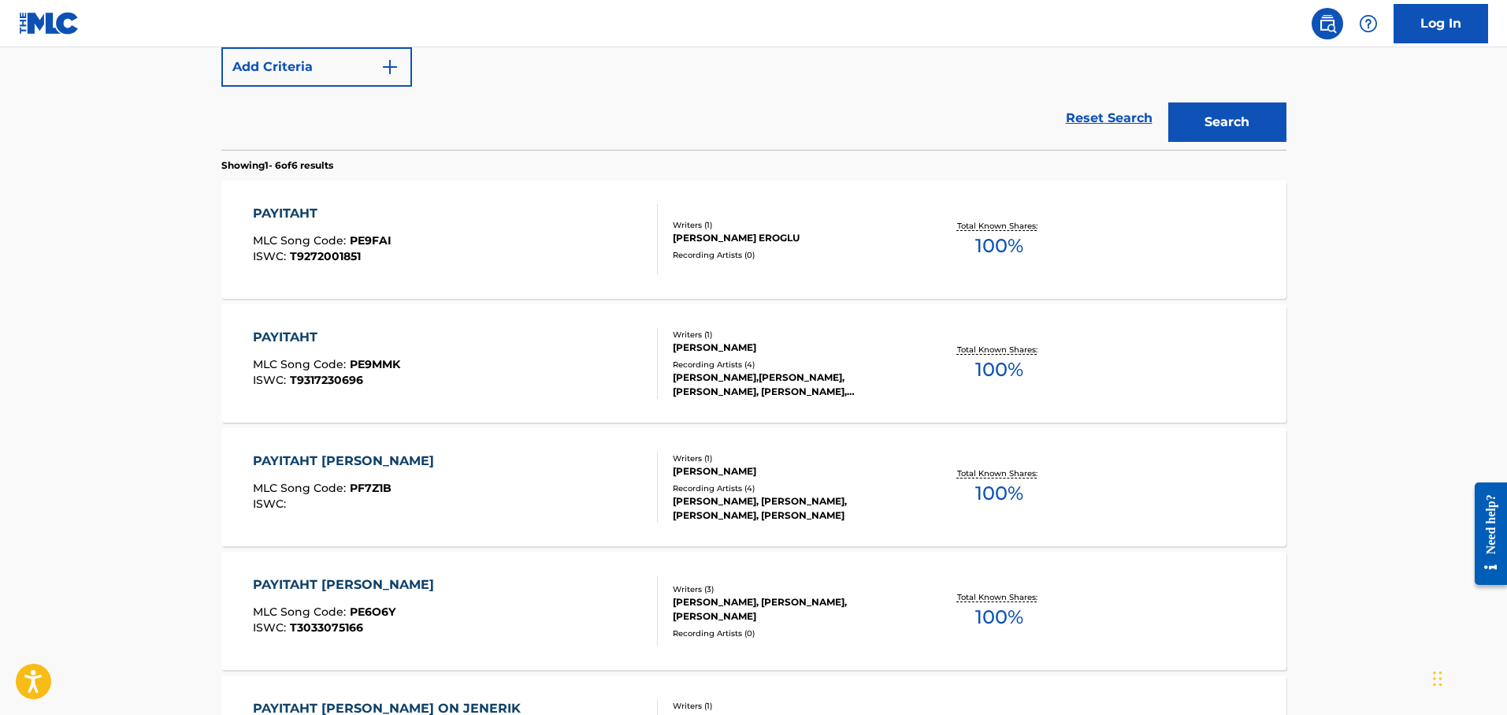
click at [529, 496] on div "PAYITAHT [PERSON_NAME] MLC Song Code : PF7Z1B ISWC :" at bounding box center [455, 486] width 405 height 71
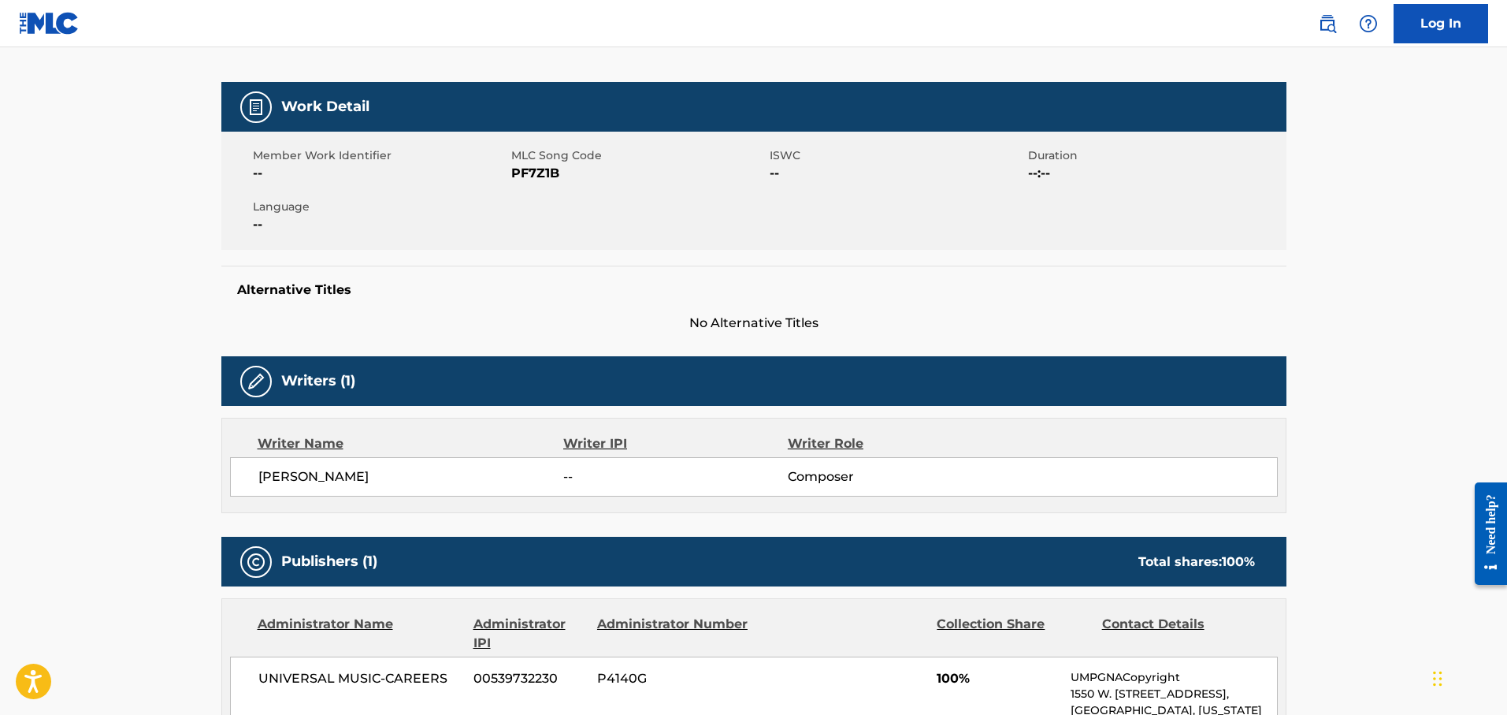
scroll to position [70, 0]
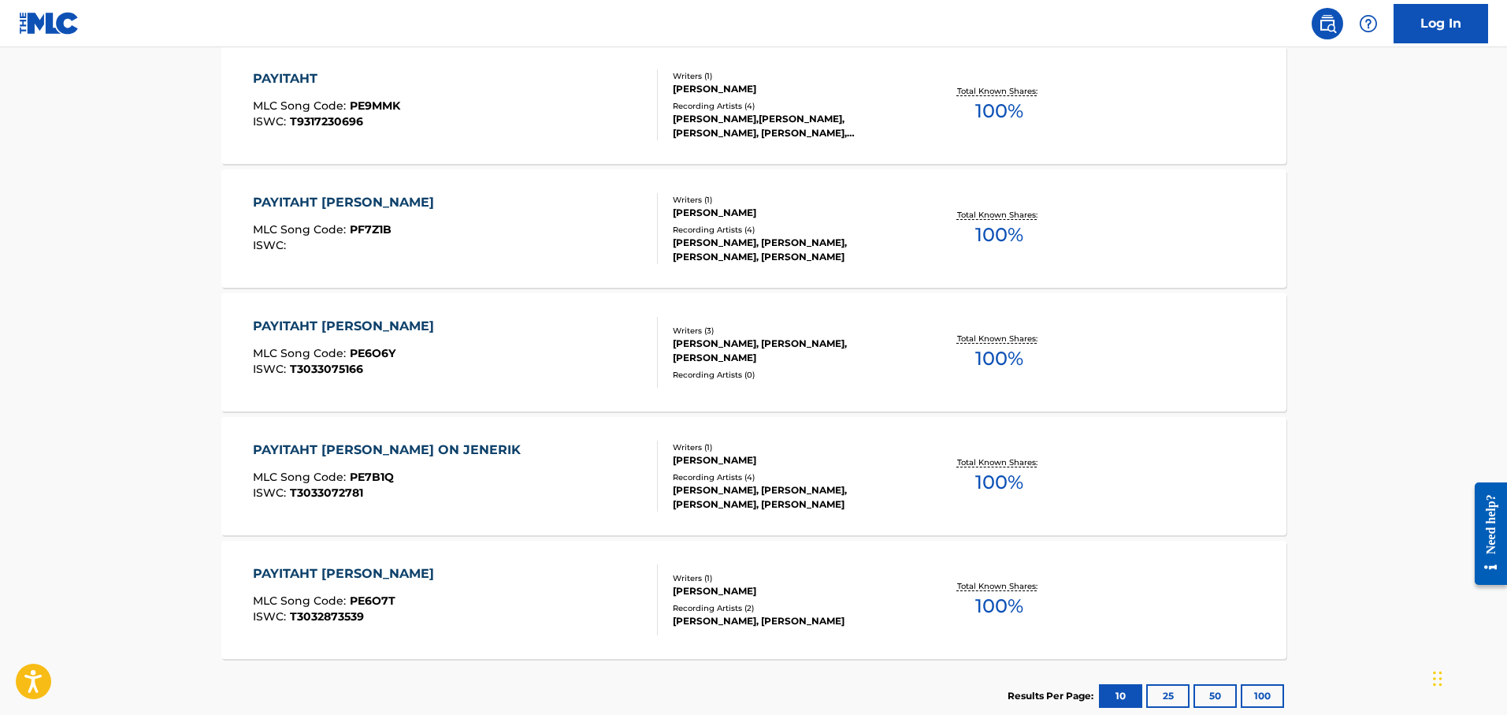
scroll to position [624, 0]
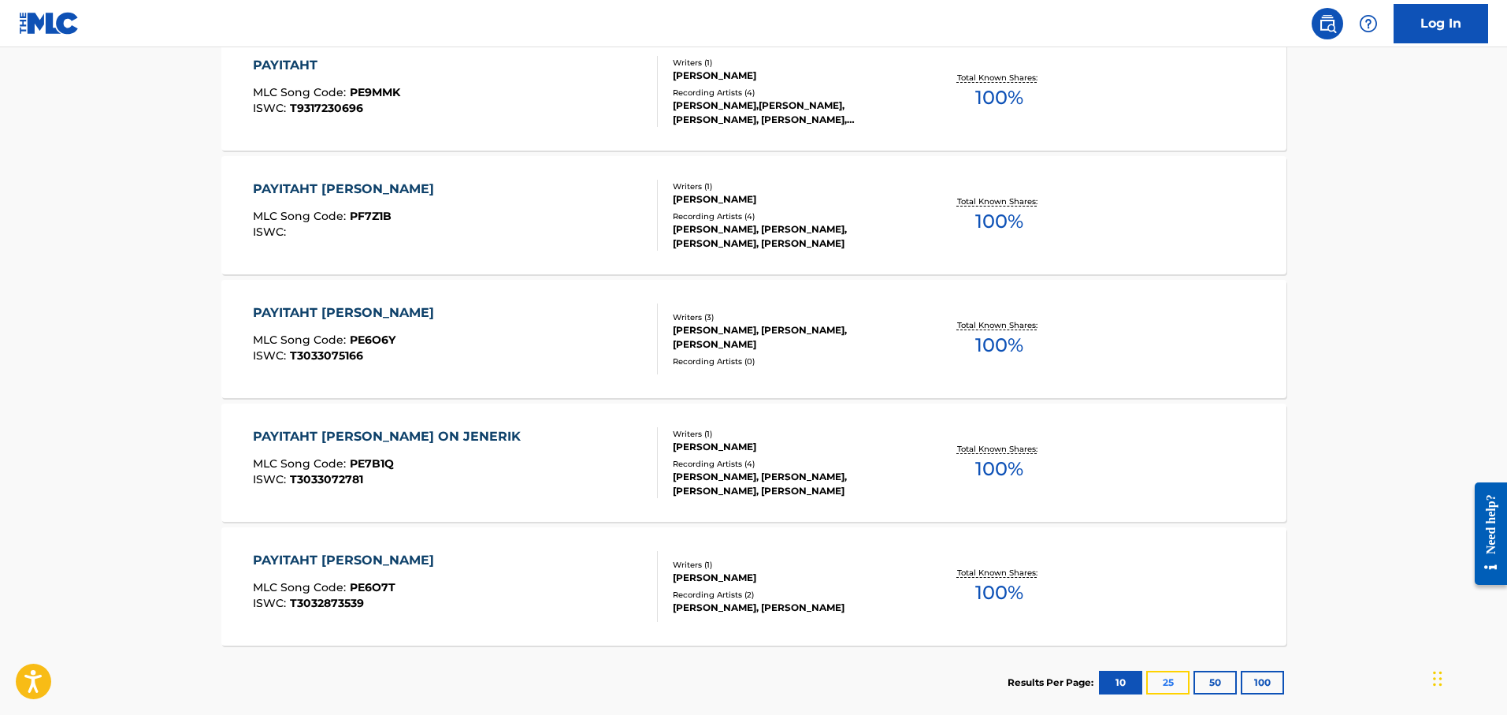
click at [1178, 686] on button "25" at bounding box center [1167, 682] width 43 height 24
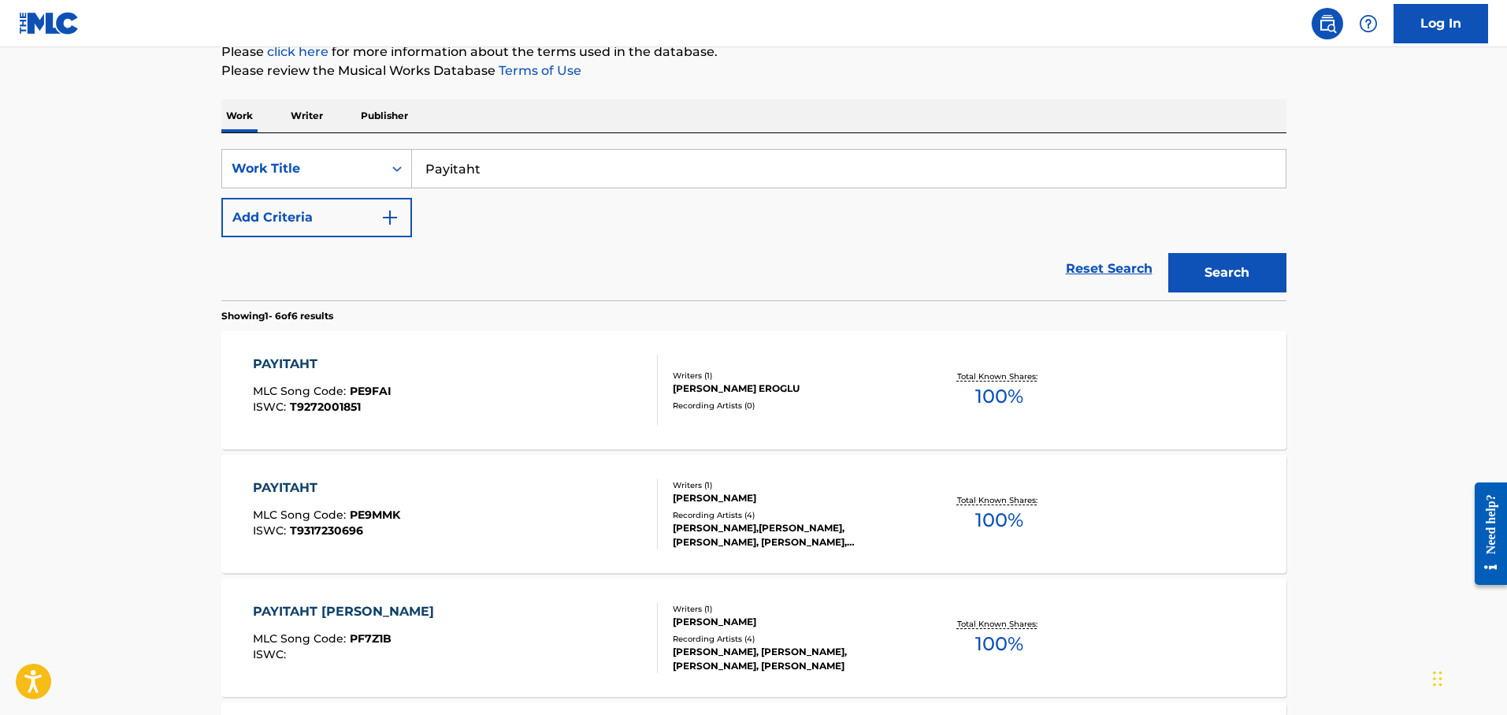
scroll to position [202, 0]
click at [575, 176] on input "Payitaht" at bounding box center [849, 169] width 874 height 38
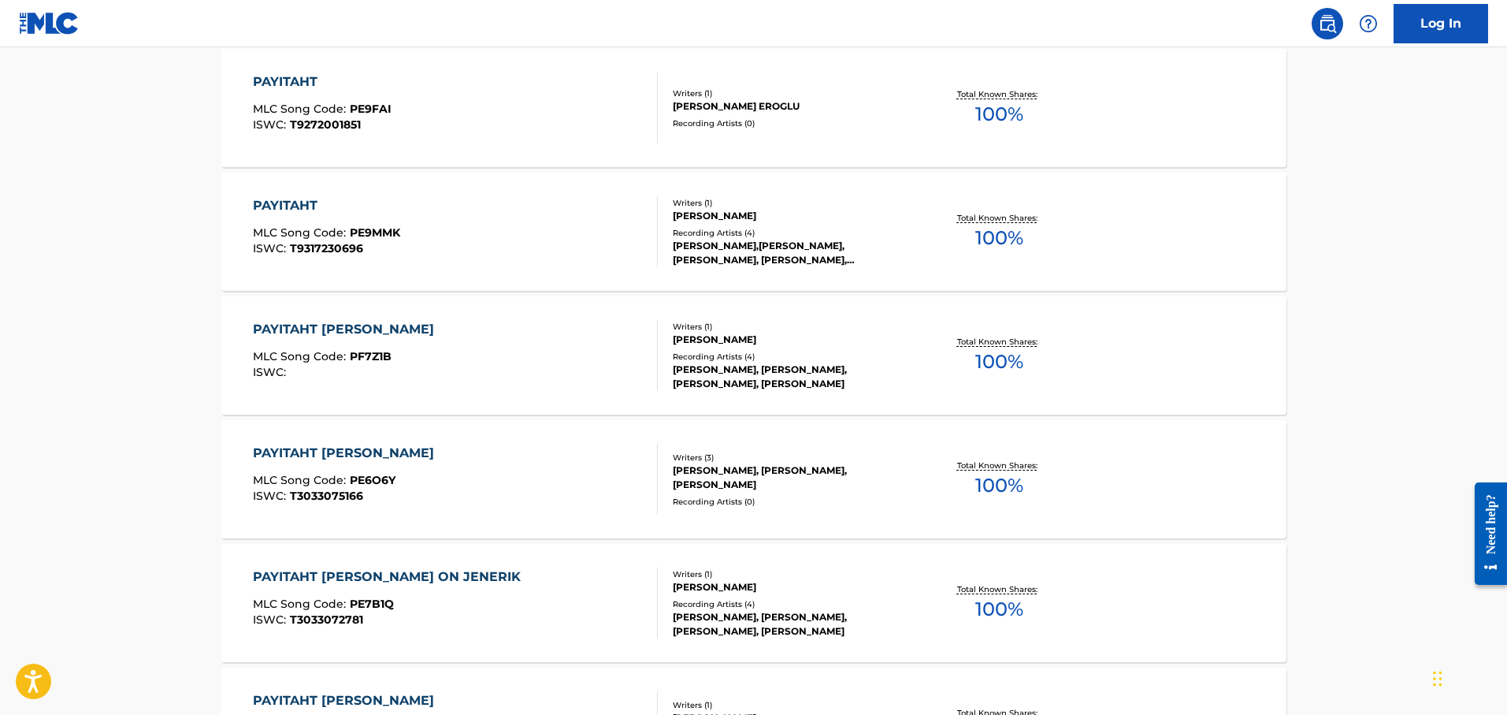
scroll to position [538, 0]
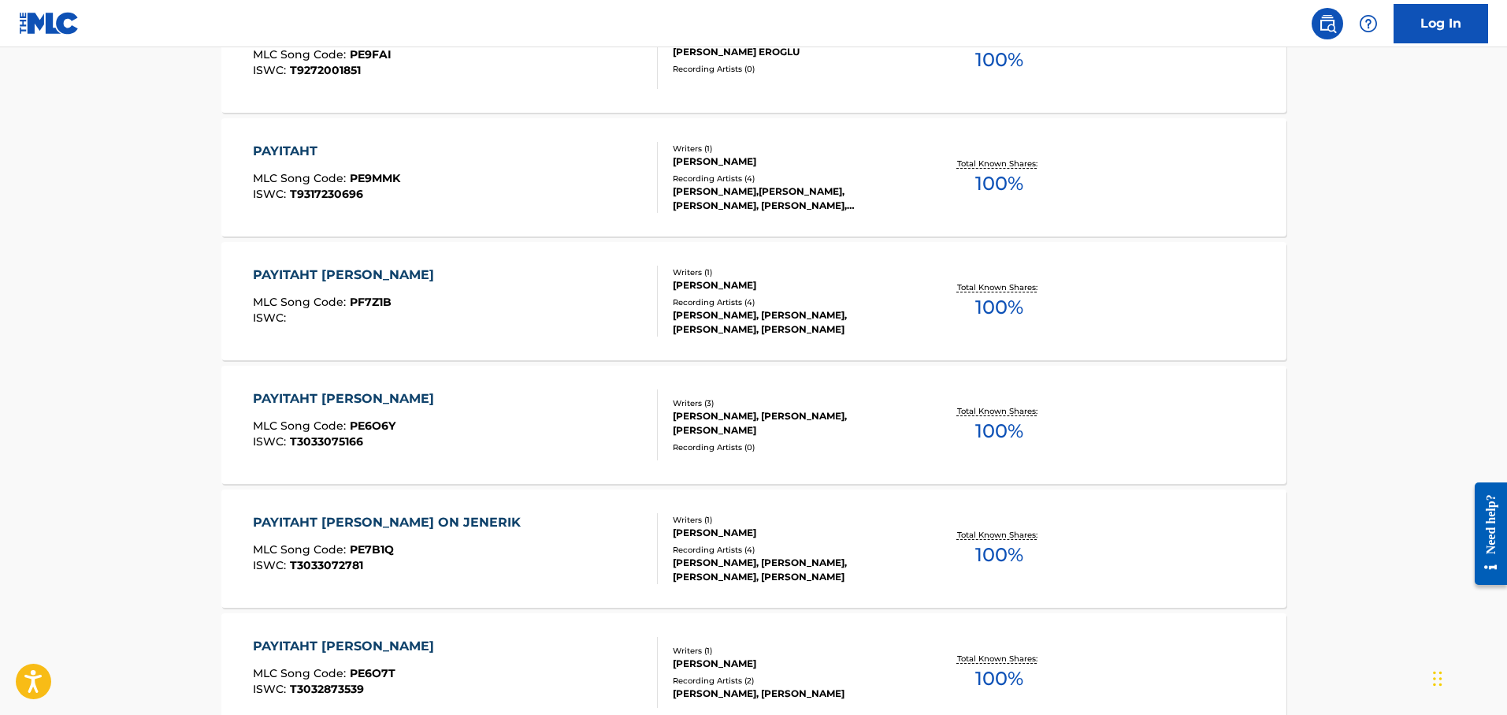
type input "Payitaht Ab"
click at [543, 534] on div "PAYITAHT [PERSON_NAME] ON JENERIK MLC Song Code : PE7B1Q ISWC : T3033072781" at bounding box center [455, 548] width 405 height 71
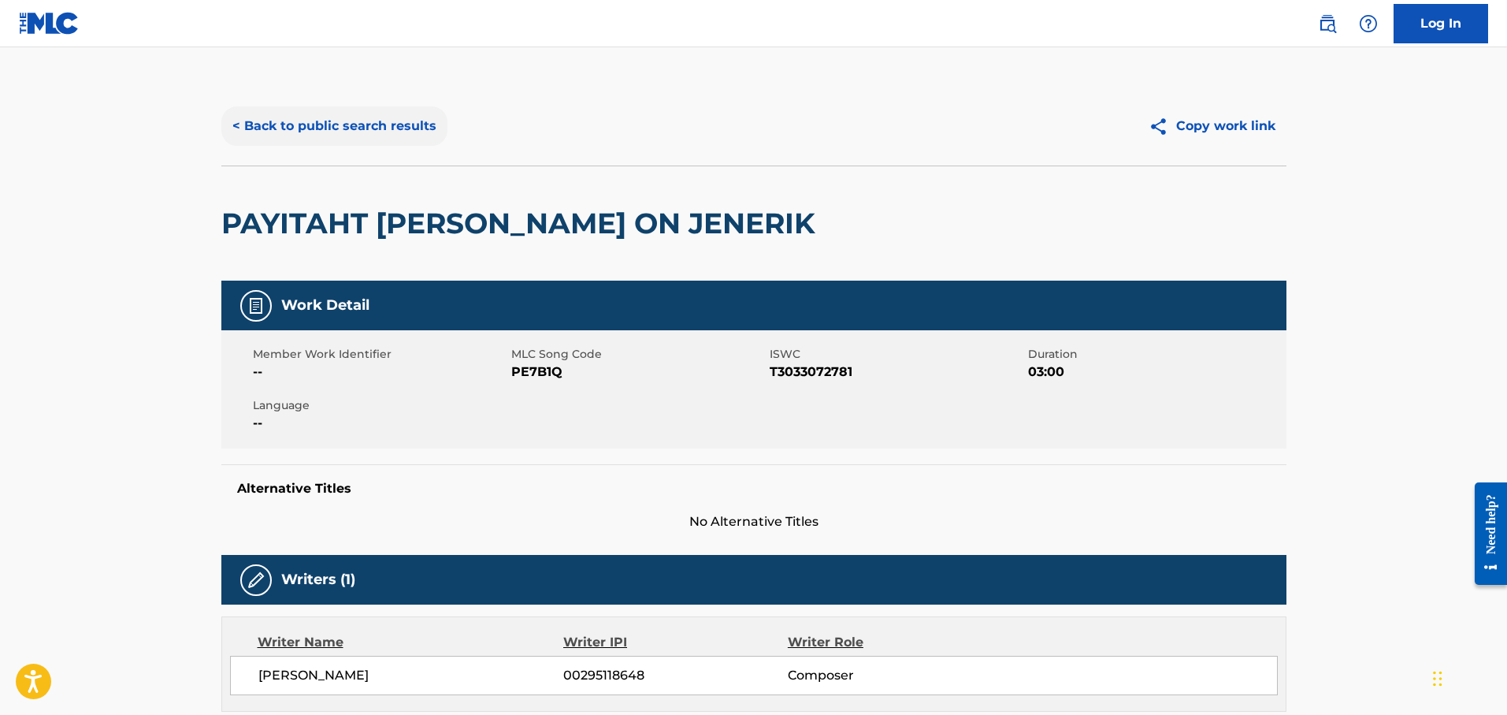
click at [318, 110] on button "< Back to public search results" at bounding box center [334, 125] width 226 height 39
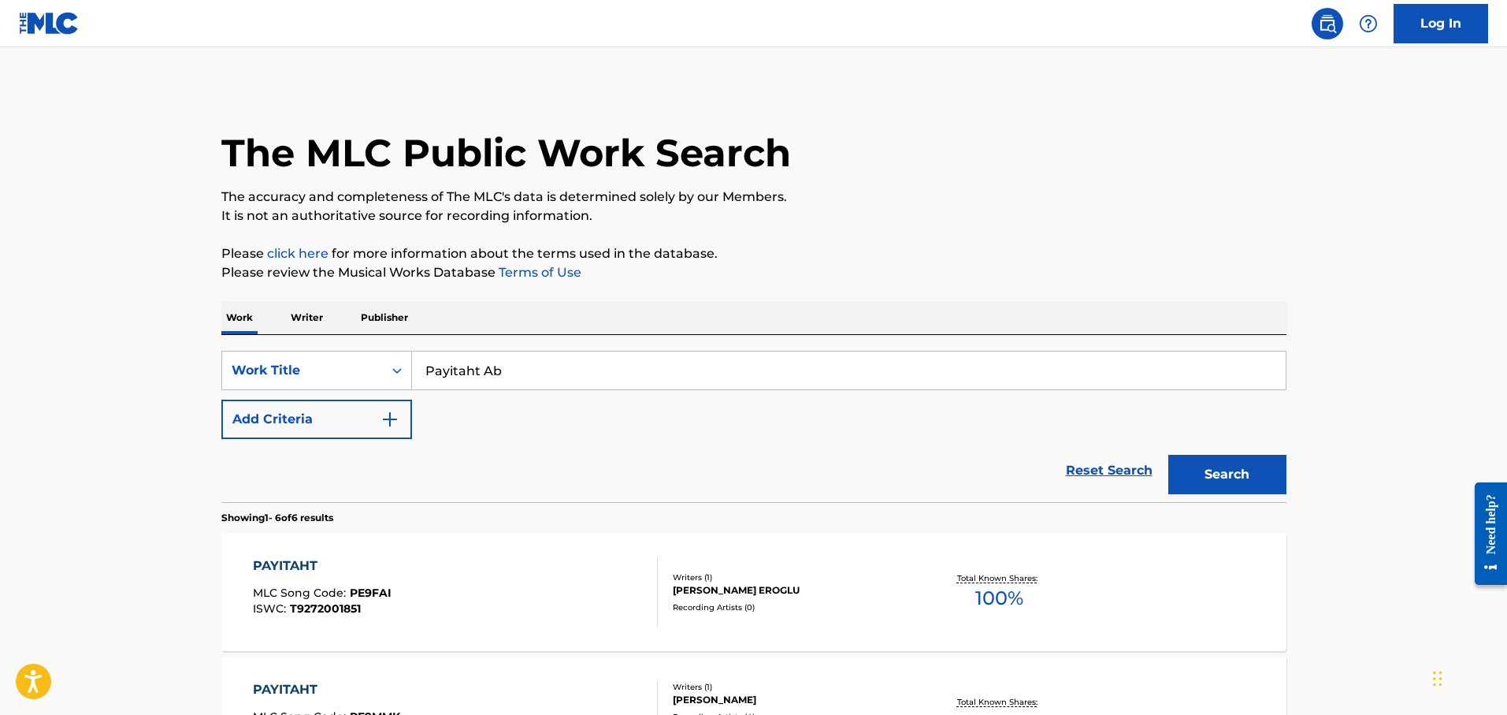
click at [529, 369] on input "Payitaht Ab" at bounding box center [849, 370] width 874 height 38
type input "Plevne Marsi"
click at [1168, 455] on button "Search" at bounding box center [1227, 474] width 118 height 39
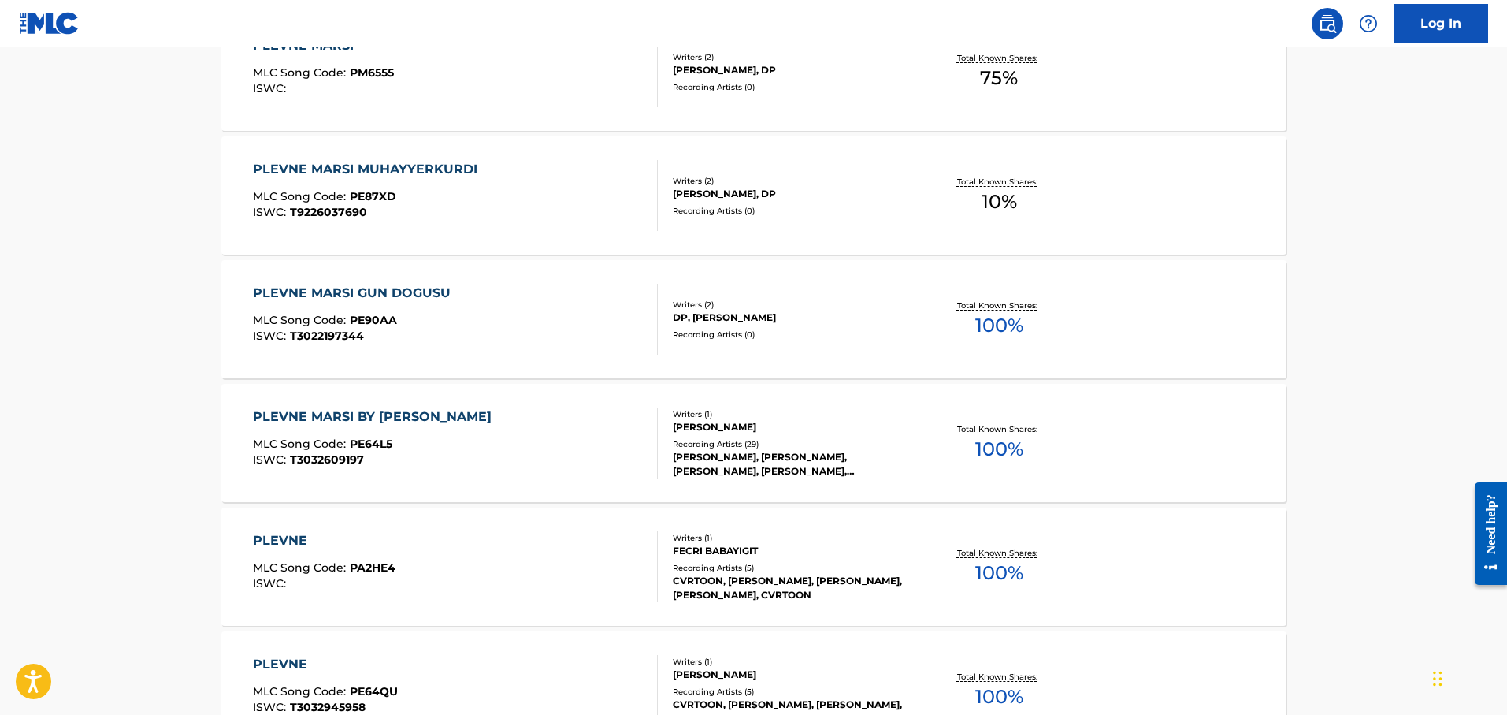
scroll to position [1757, 0]
click at [534, 459] on div "PLEVNE MARSI BY [PERSON_NAME] MLC Song Code : PE64L5 ISWC : T3032609197" at bounding box center [455, 442] width 405 height 71
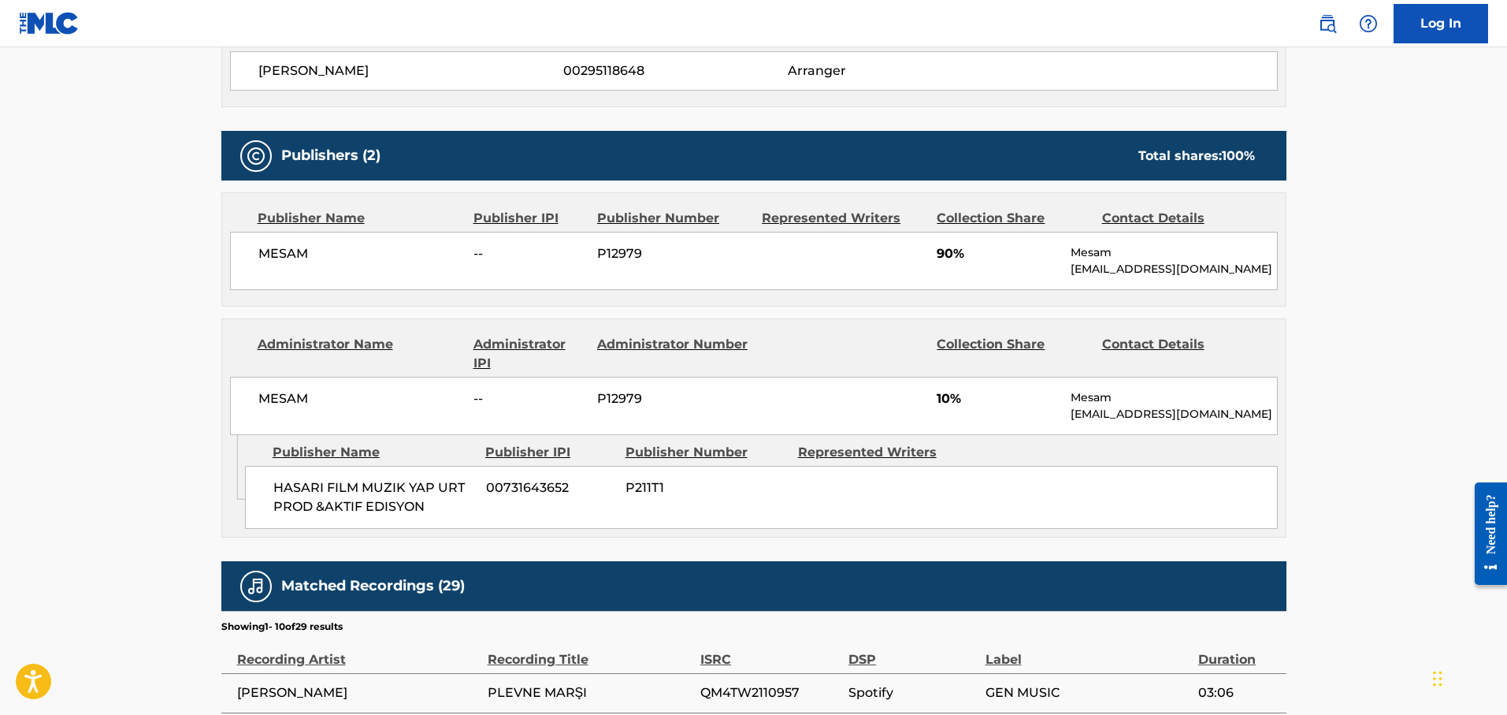
scroll to position [596, 0]
